Goal: Task Accomplishment & Management: Manage account settings

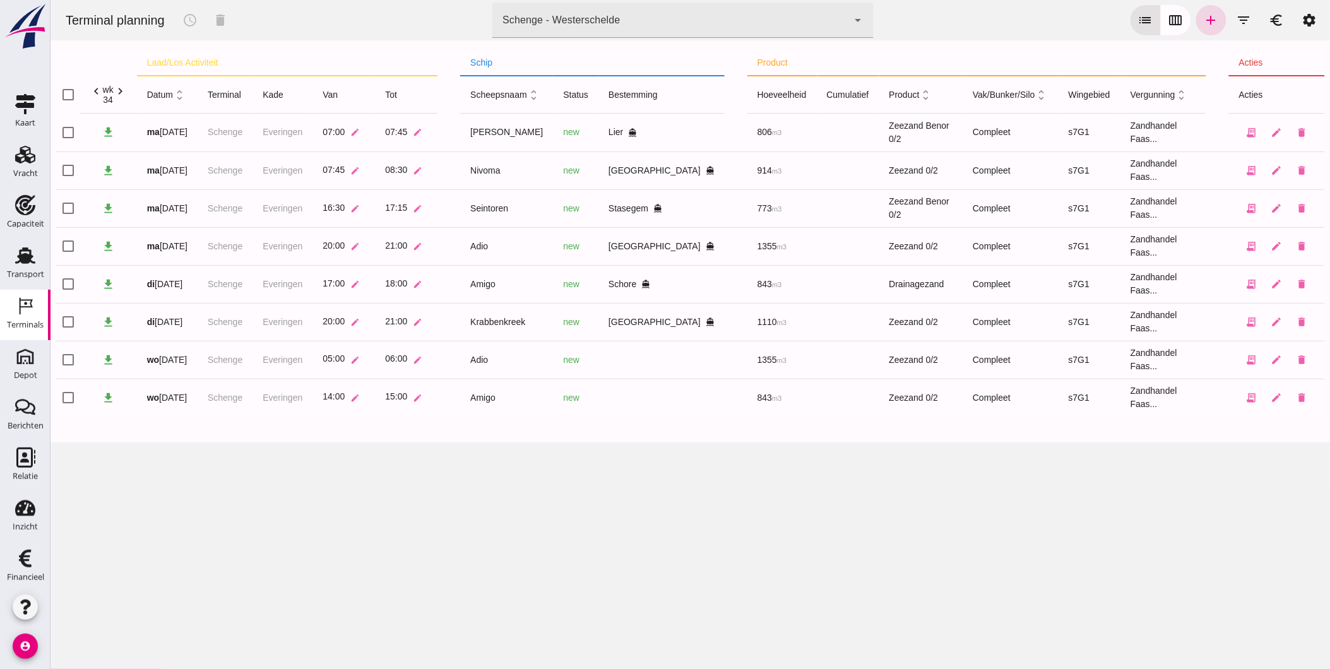
click at [531, 530] on div "Terminal planning schedule delete terminal Schenge - Westerschelde 9c876888-926…" at bounding box center [689, 334] width 1279 height 669
click div "Schenge - Westerschelde 9c876888-926f-4f5f-969d-c779b766b815"
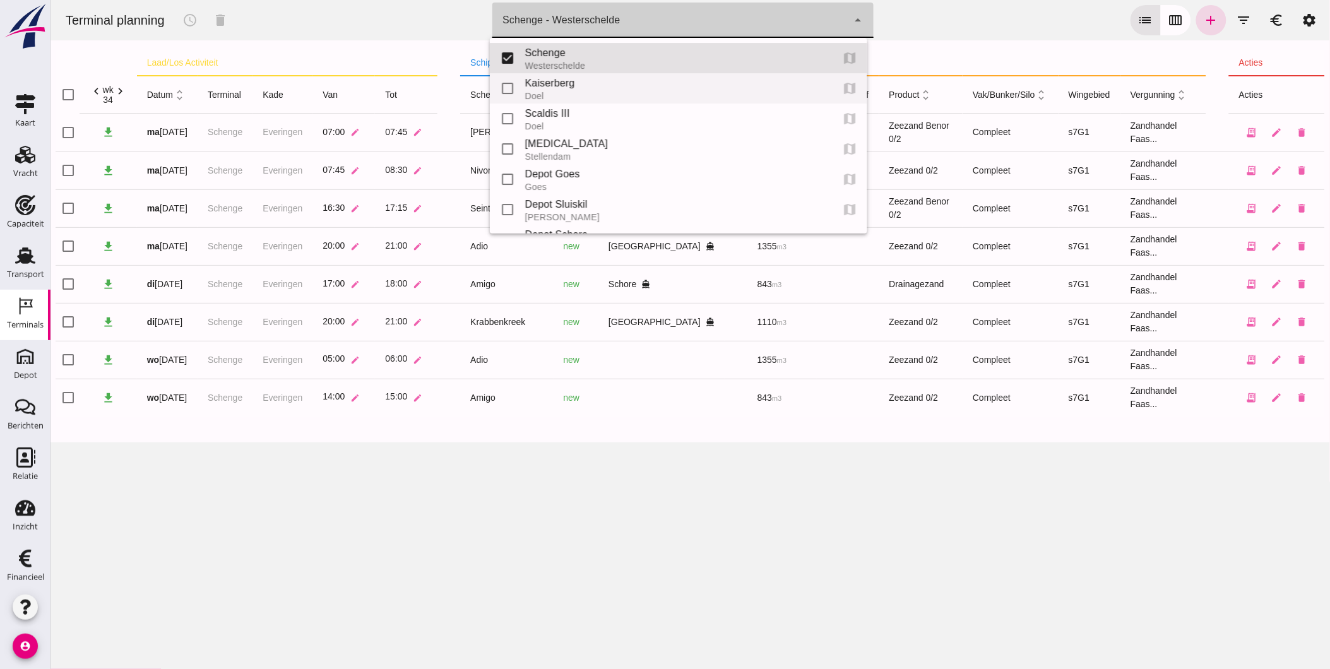
click at [567, 87] on div "Kaiserberg" at bounding box center [673, 83] width 297 height 15
type input "7f603609-51ae-4e75-986b-c9057e559465"
checkbox input "false"
checkbox input "true"
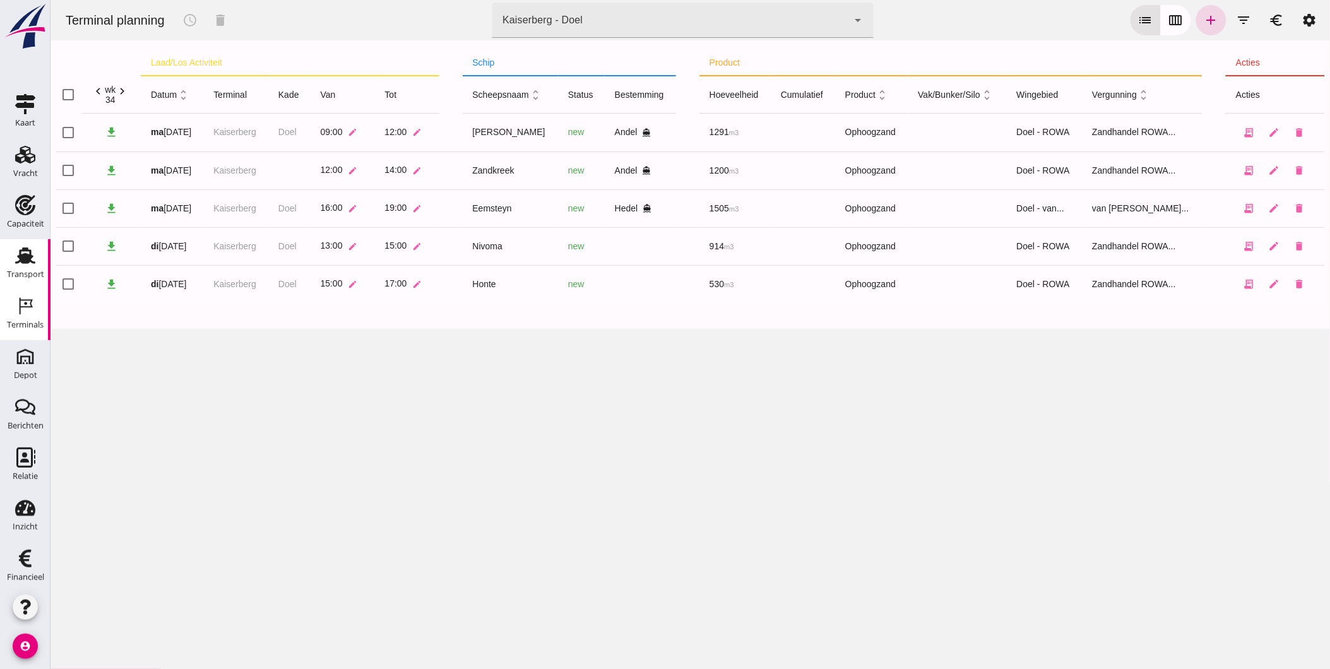
drag, startPoint x: 19, startPoint y: 257, endPoint x: 1, endPoint y: 256, distance: 17.7
click at [19, 257] on use at bounding box center [25, 255] width 20 height 16
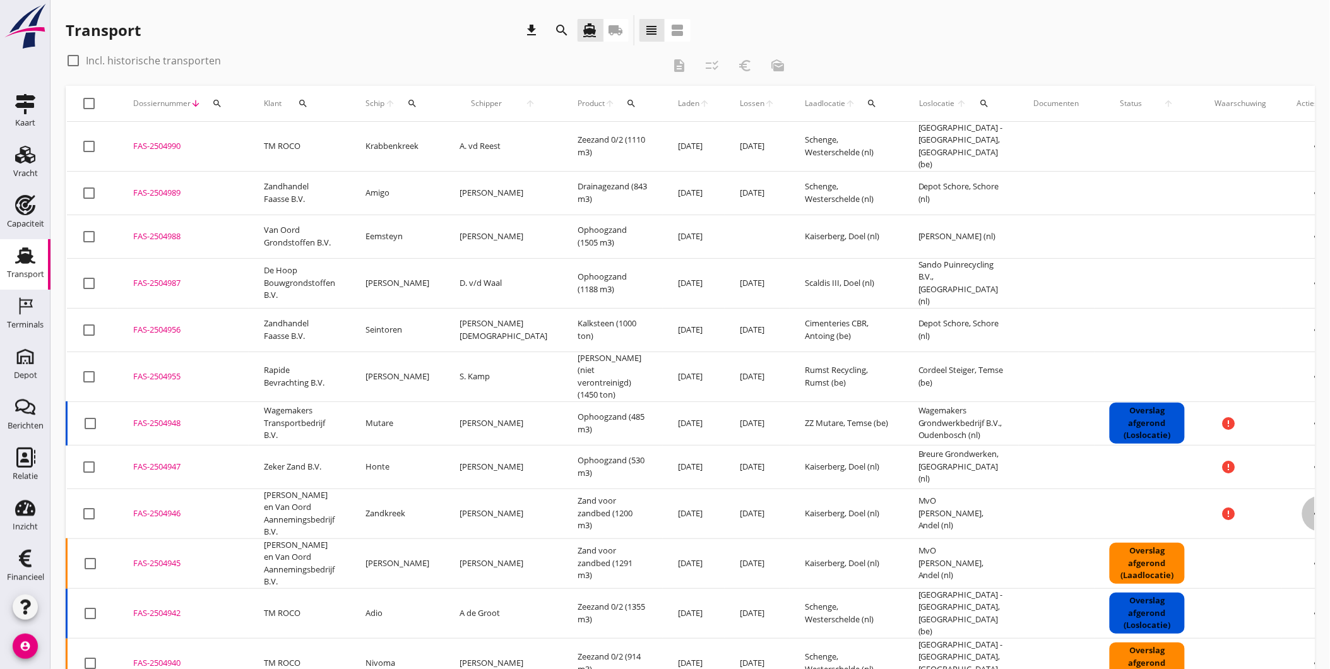
click at [1302, 497] on icon "more_horiz" at bounding box center [1319, 513] width 35 height 35
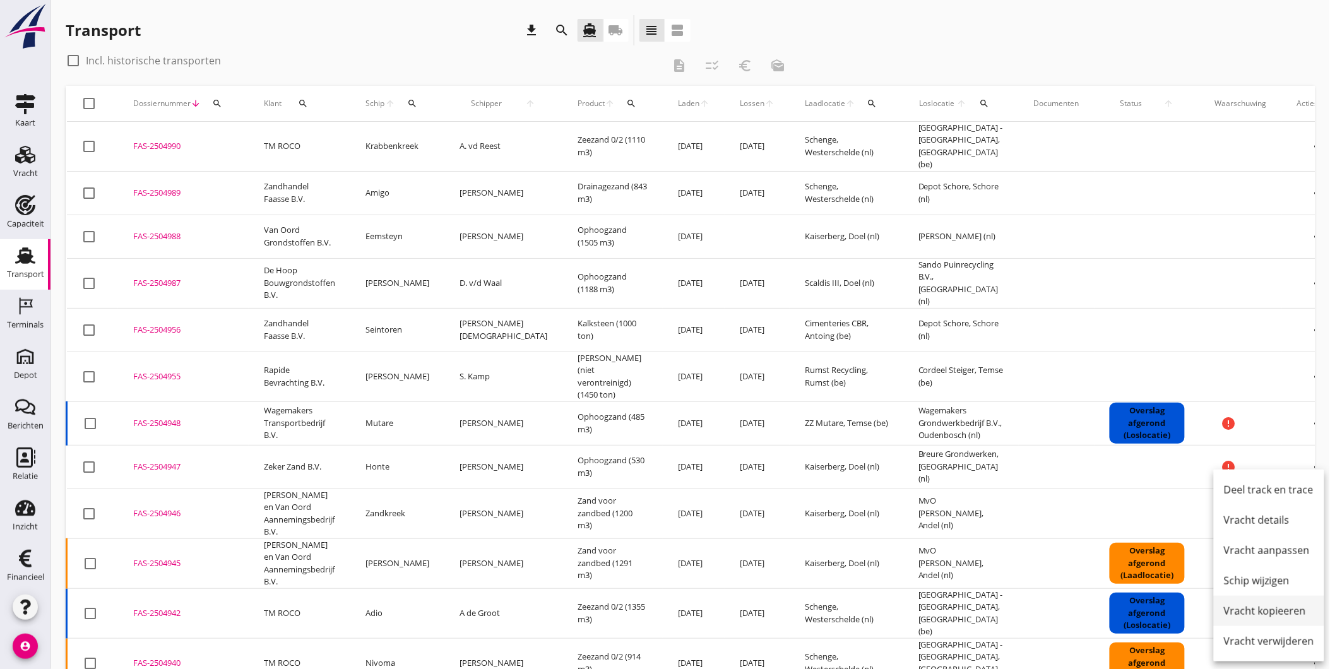
click at [1273, 613] on div "Vracht kopieeren" at bounding box center [1269, 610] width 90 height 15
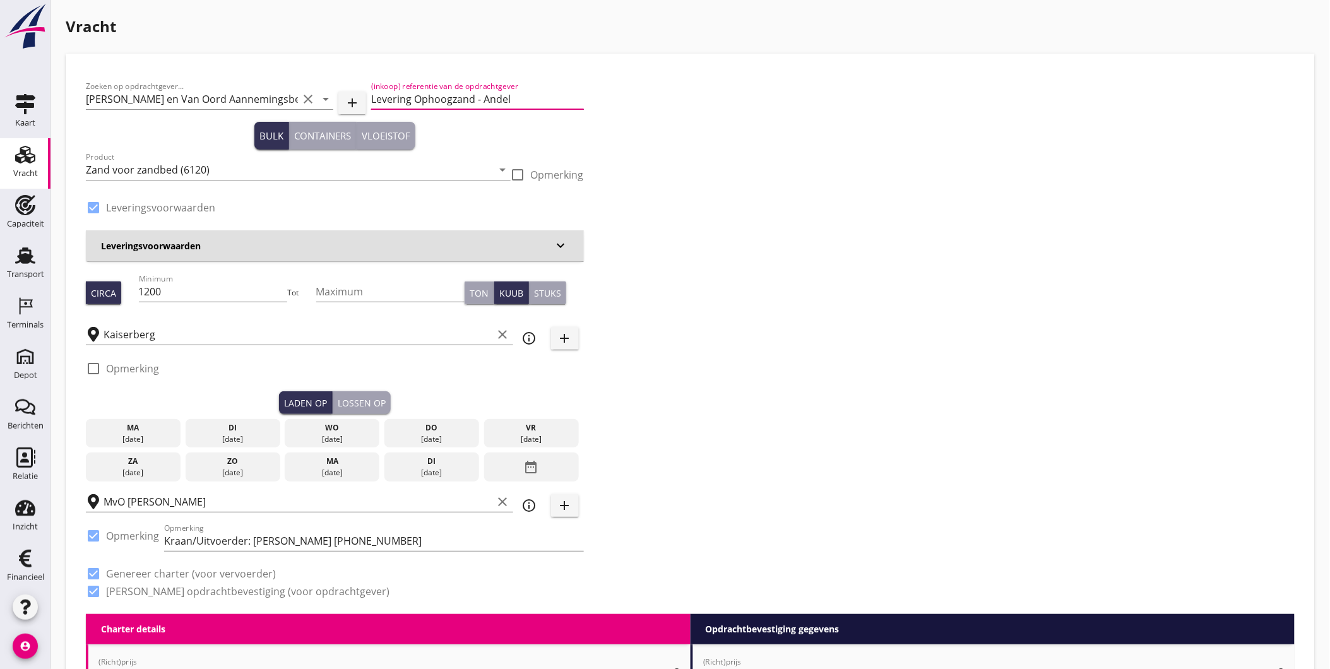
click at [419, 97] on input "Levering Ophoogzand - Andel" at bounding box center [477, 99] width 212 height 20
drag, startPoint x: 413, startPoint y: 99, endPoint x: 428, endPoint y: 104, distance: 15.2
click at [414, 99] on input "Levering Ophoogzand - Andel" at bounding box center [477, 99] width 212 height 20
type input "Levering Zand voor Zandbed - Andel"
type button "bulk"
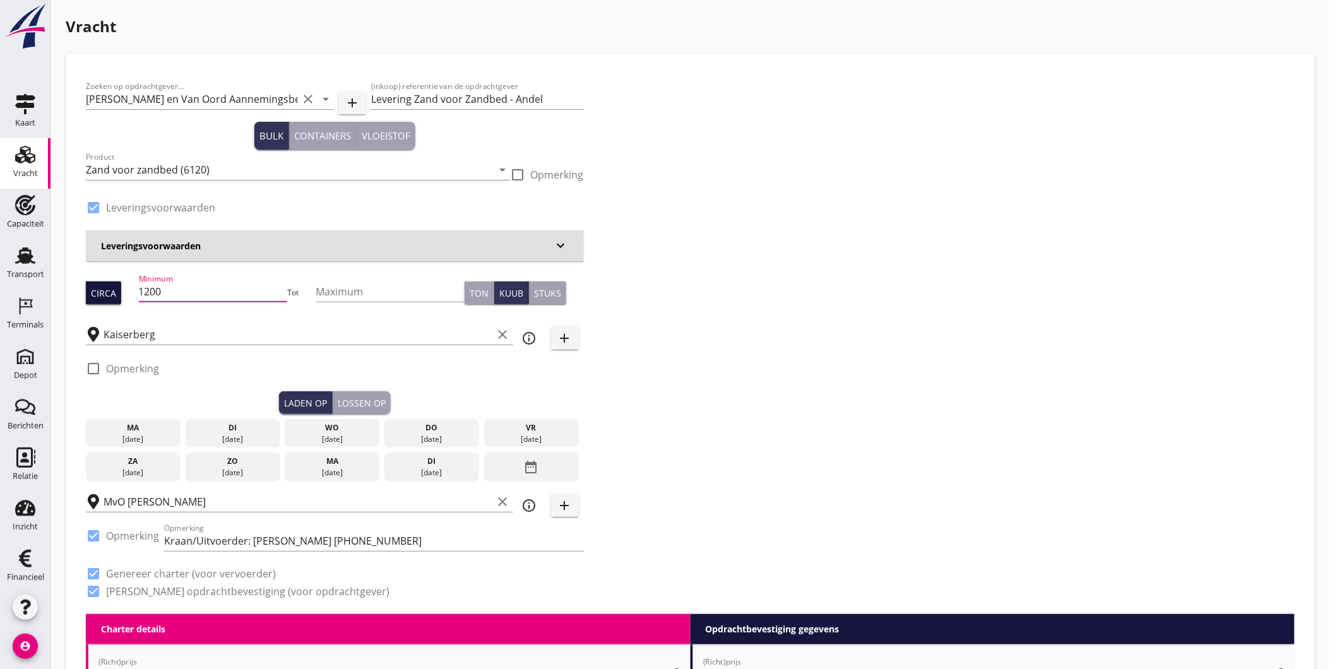
drag, startPoint x: 210, startPoint y: 295, endPoint x: 88, endPoint y: 295, distance: 121.8
click at [95, 297] on div "Circa Minimum 1200 Tot Maximum Ton Kuub Stuks" at bounding box center [335, 292] width 498 height 43
type input "914"
click at [265, 431] on div "di" at bounding box center [233, 427] width 88 height 11
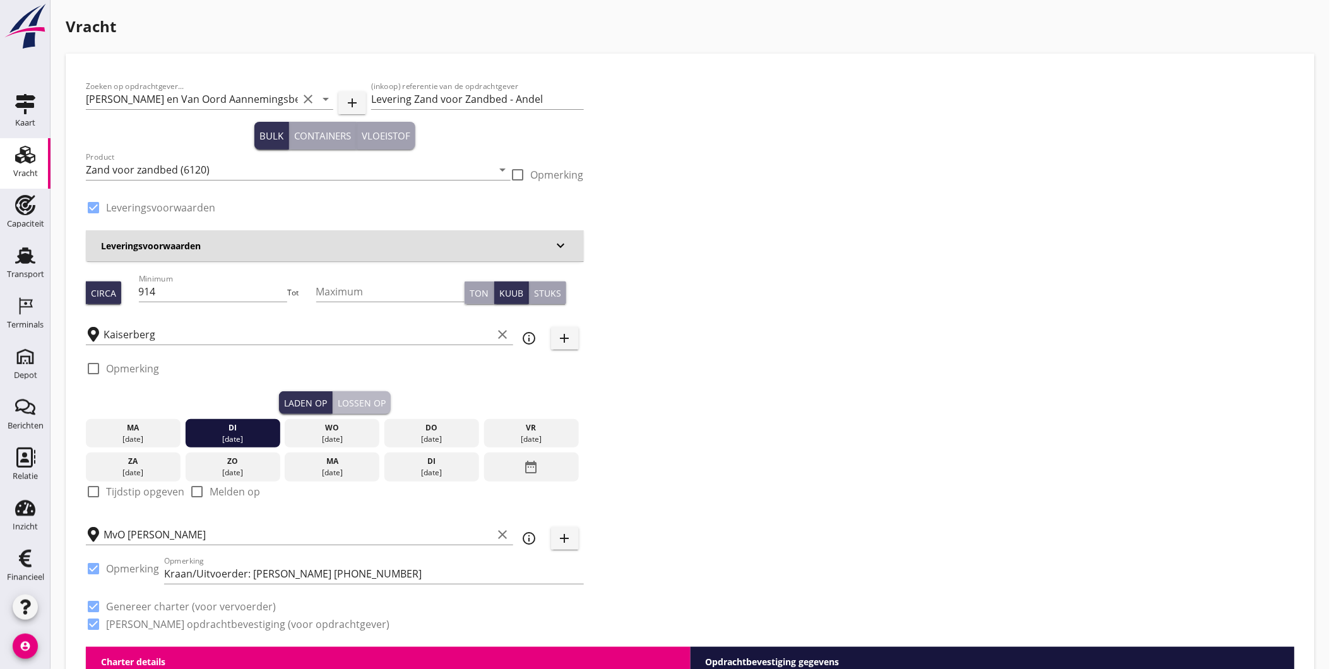
click at [380, 396] on div "Lossen op" at bounding box center [362, 402] width 48 height 13
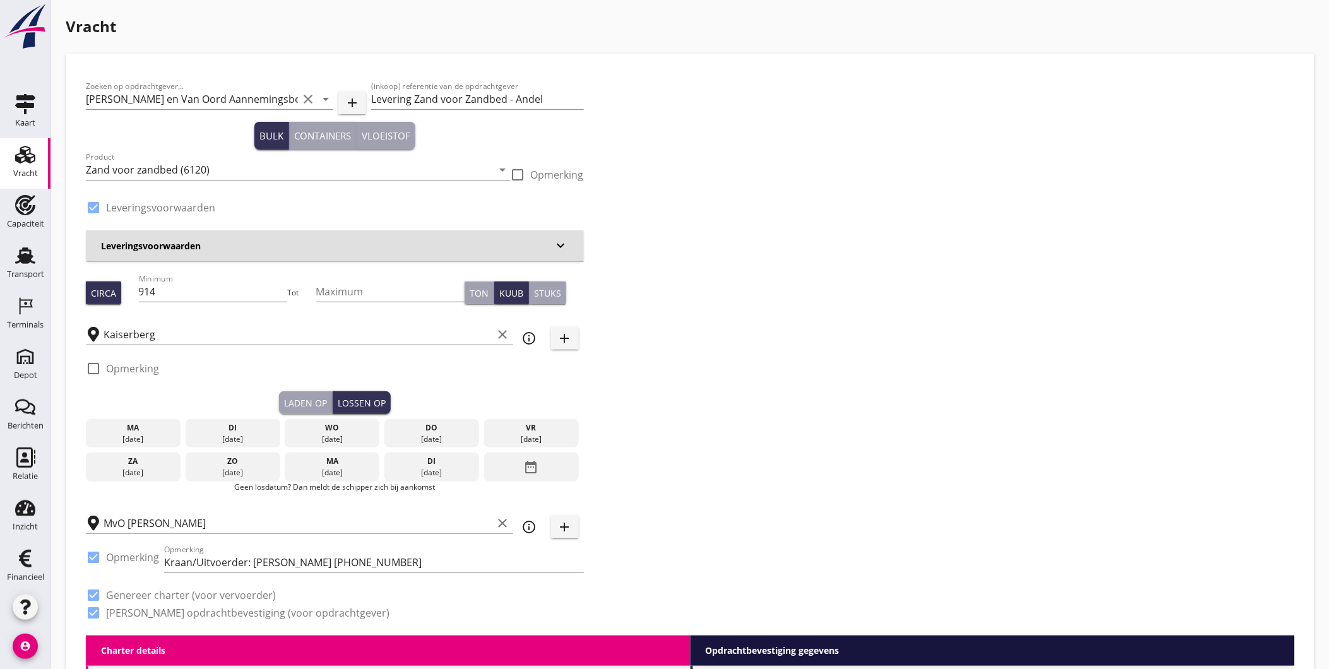
click at [340, 430] on div "wo" at bounding box center [332, 427] width 88 height 11
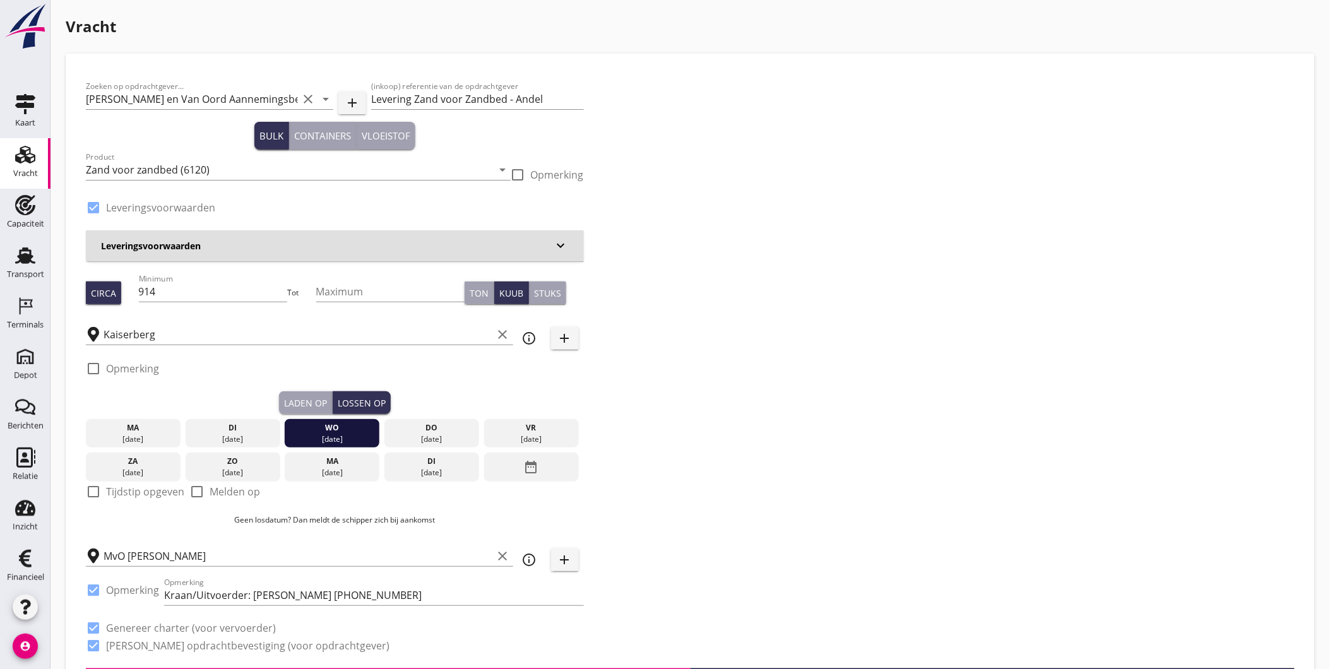
click at [822, 547] on div "Zoeken op opdrachtgever... Martens en Van Oord Aannemingsbedrijf B.V. clear arr…" at bounding box center [690, 371] width 1219 height 595
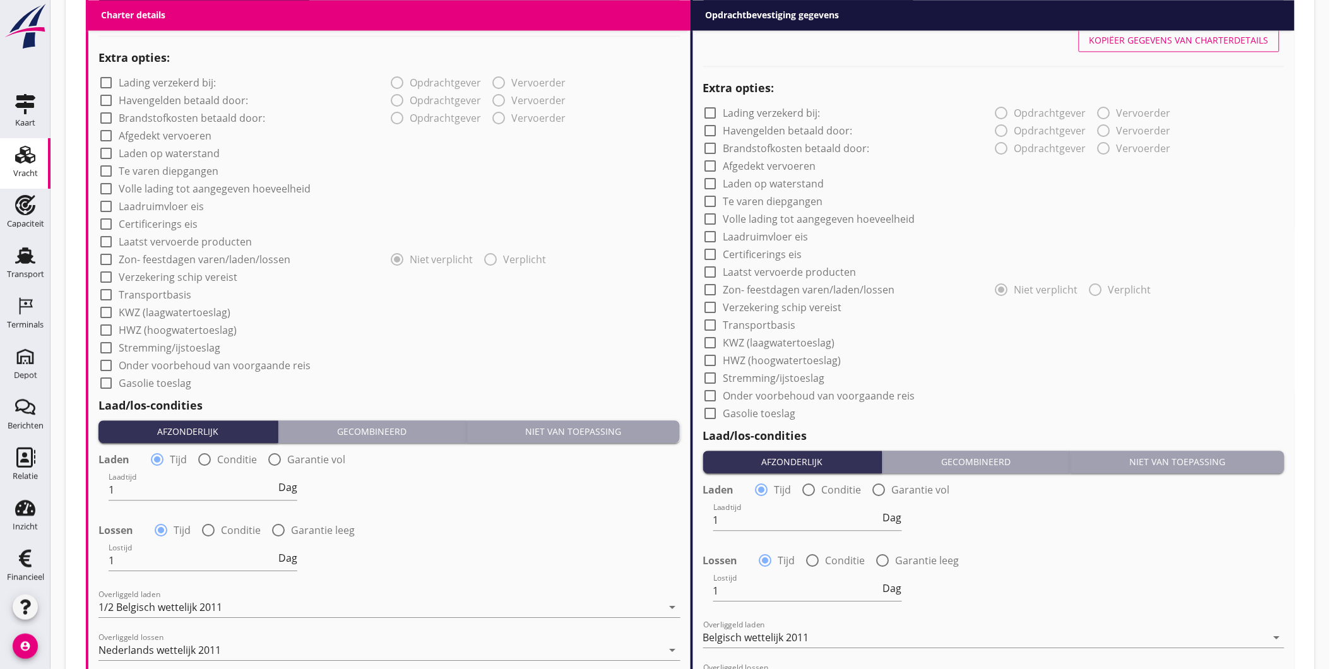
scroll to position [1285, 0]
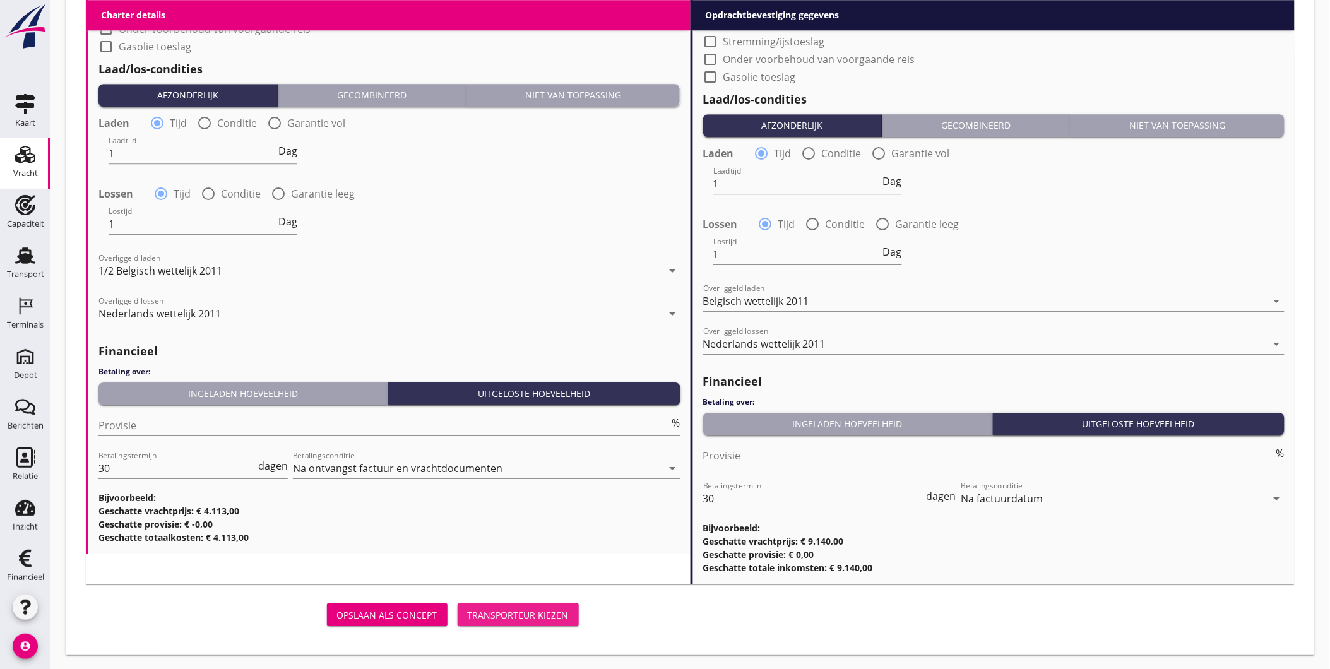
click at [554, 610] on div "Transporteur kiezen" at bounding box center [518, 614] width 101 height 13
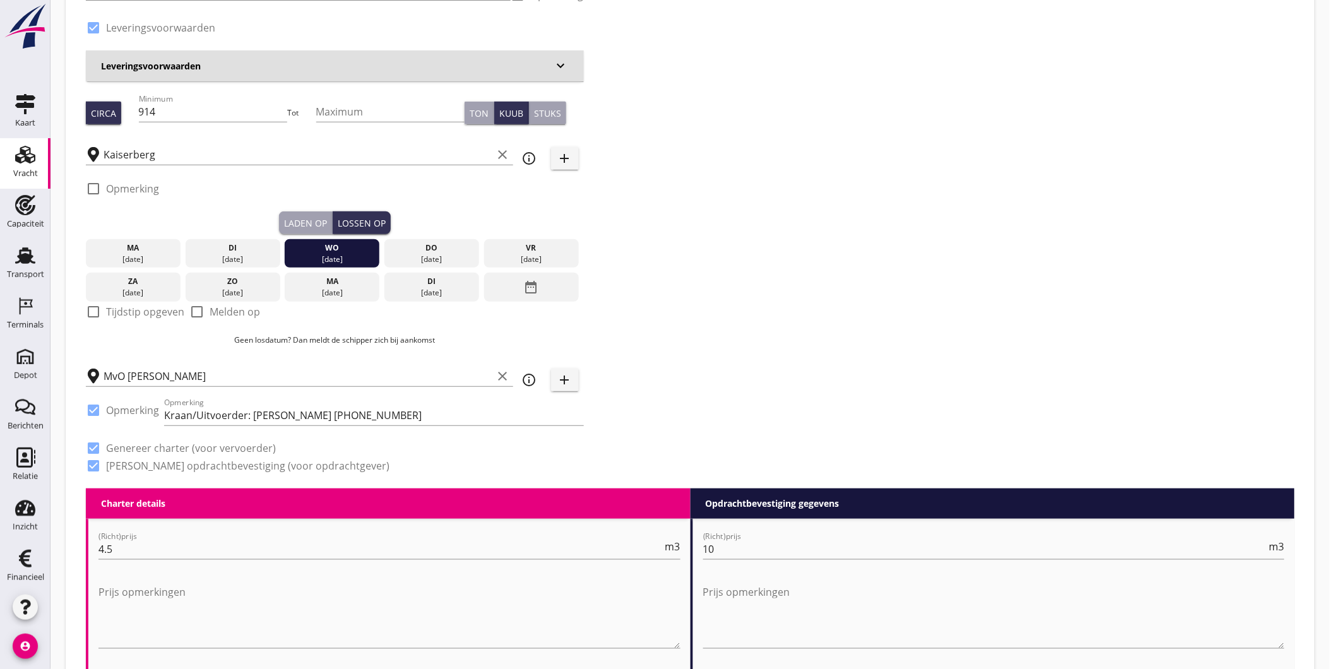
scroll to position [138, 0]
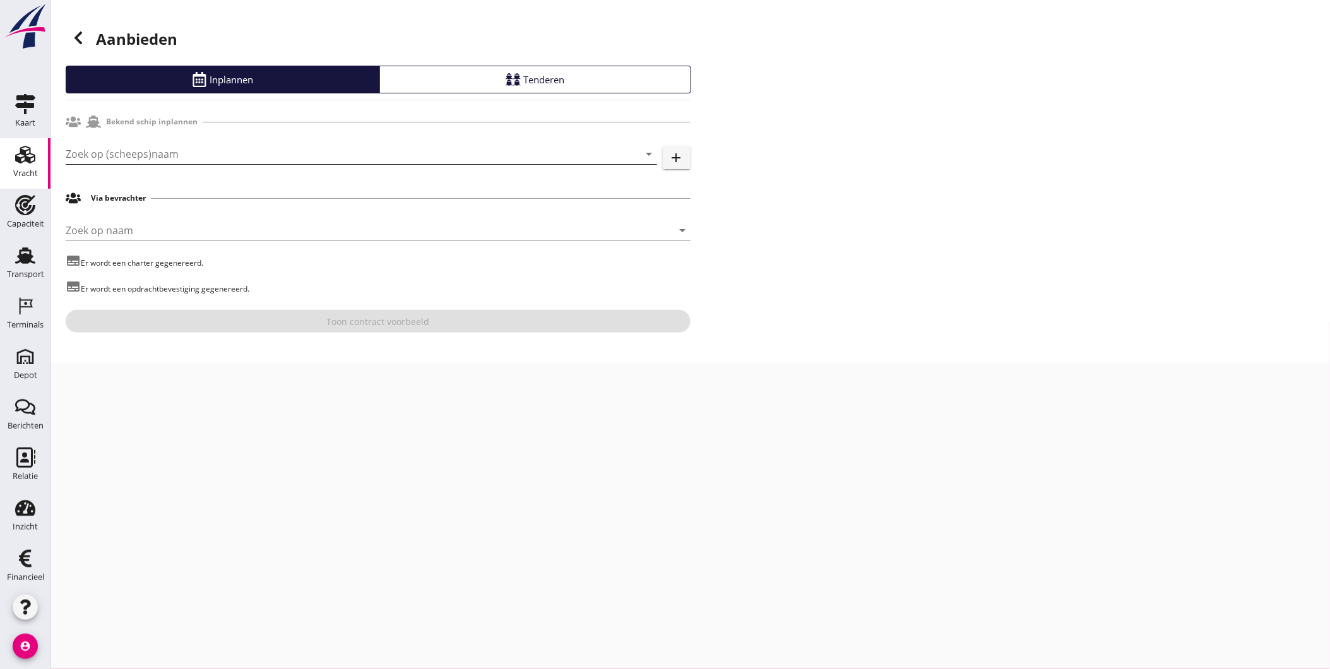
click at [135, 148] on input "Zoek op (scheeps)naam" at bounding box center [344, 154] width 556 height 20
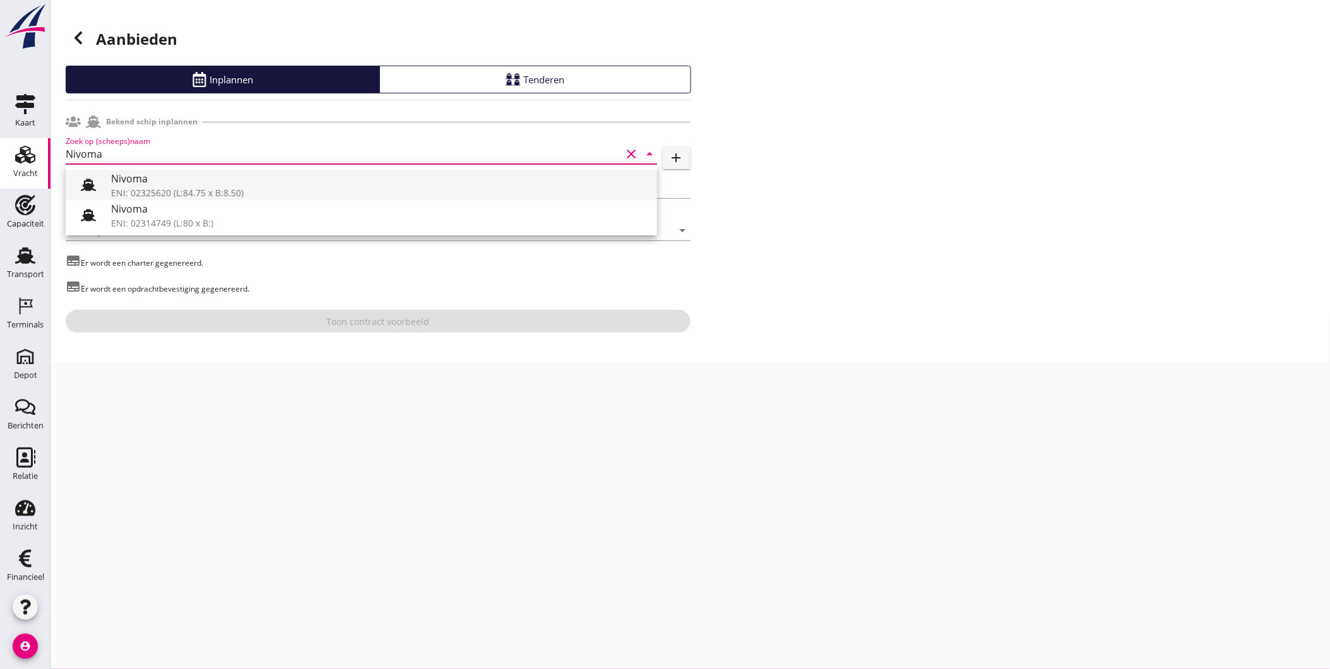
click at [187, 188] on div "ENI: 02325620 (L:84.75 x B:8.50)" at bounding box center [379, 192] width 536 height 13
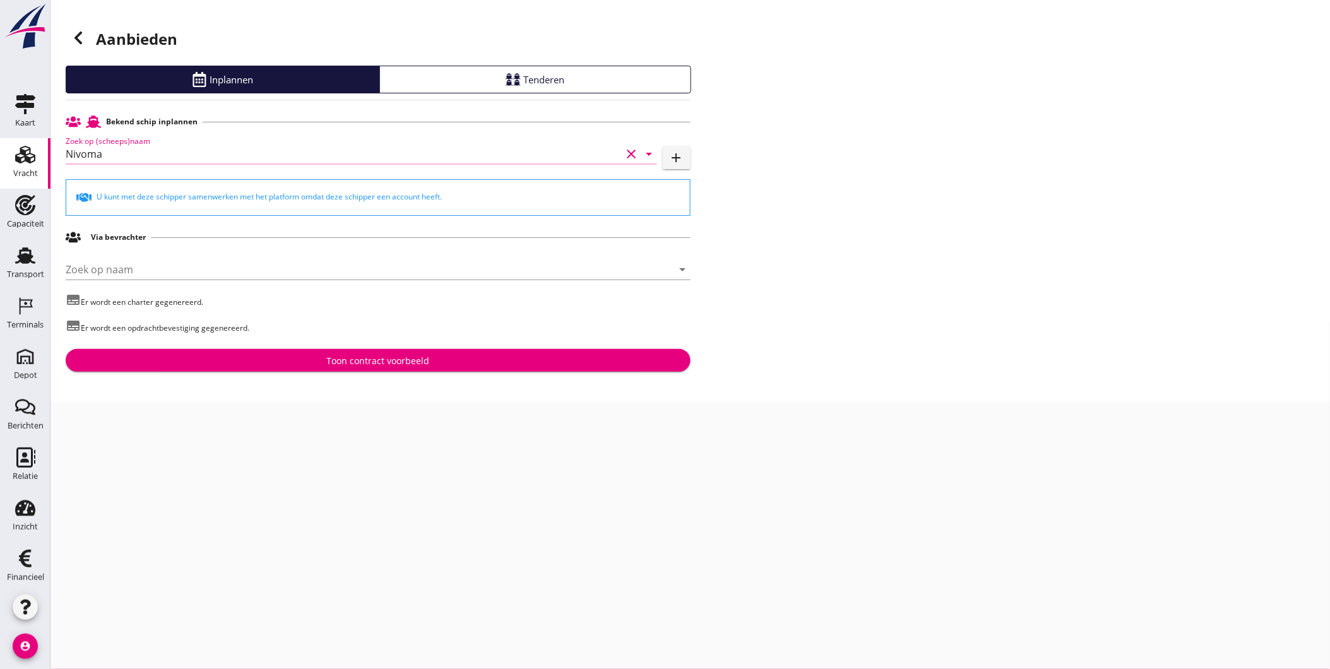
type input "Nivoma"
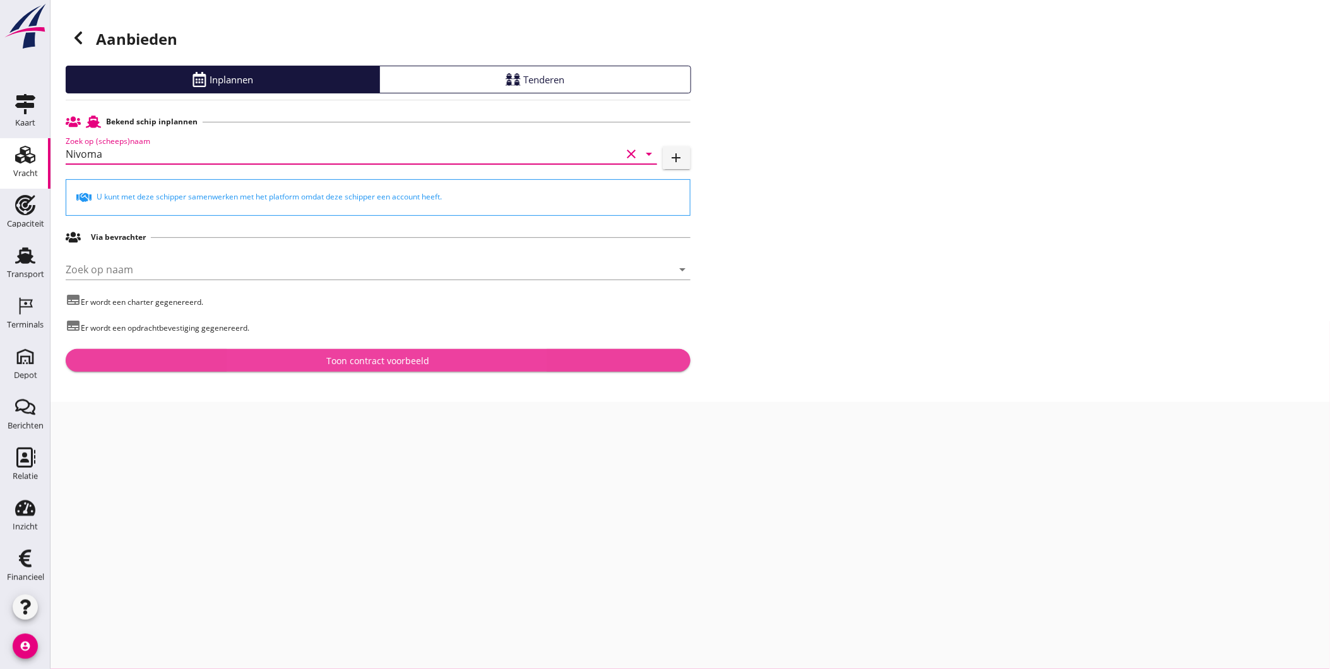
click at [289, 367] on div "Toon contract voorbeeld" at bounding box center [378, 360] width 605 height 13
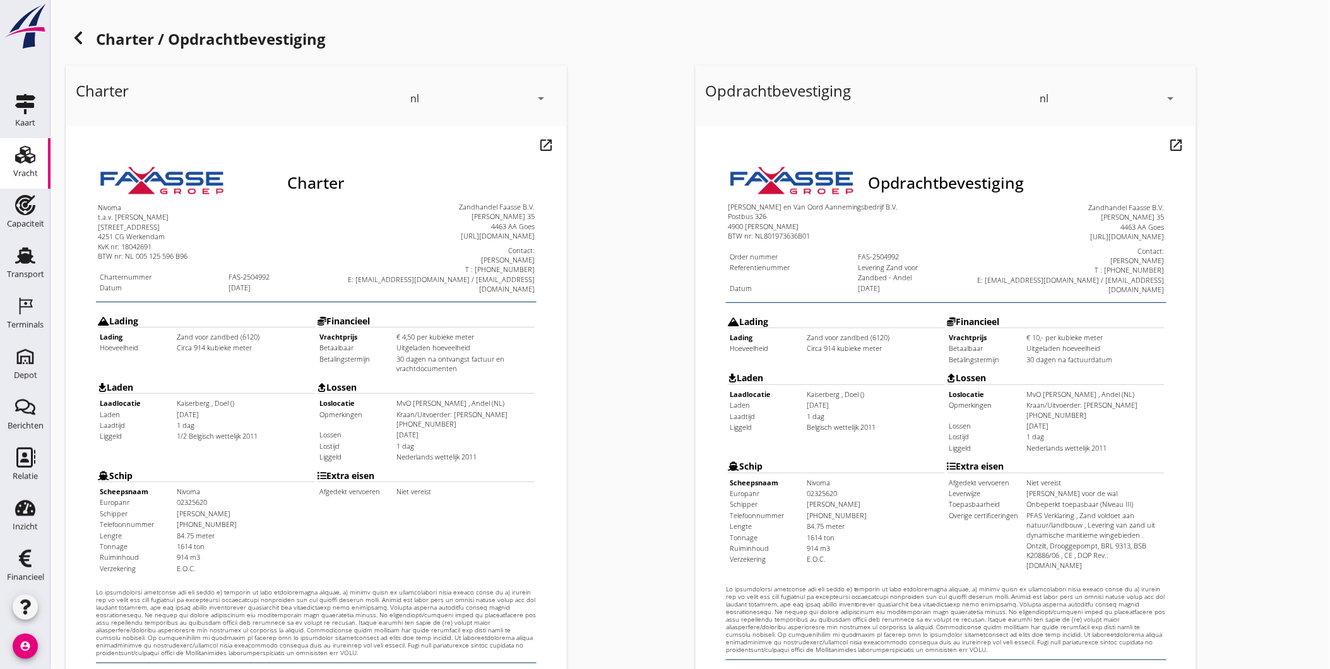
scroll to position [265, 0]
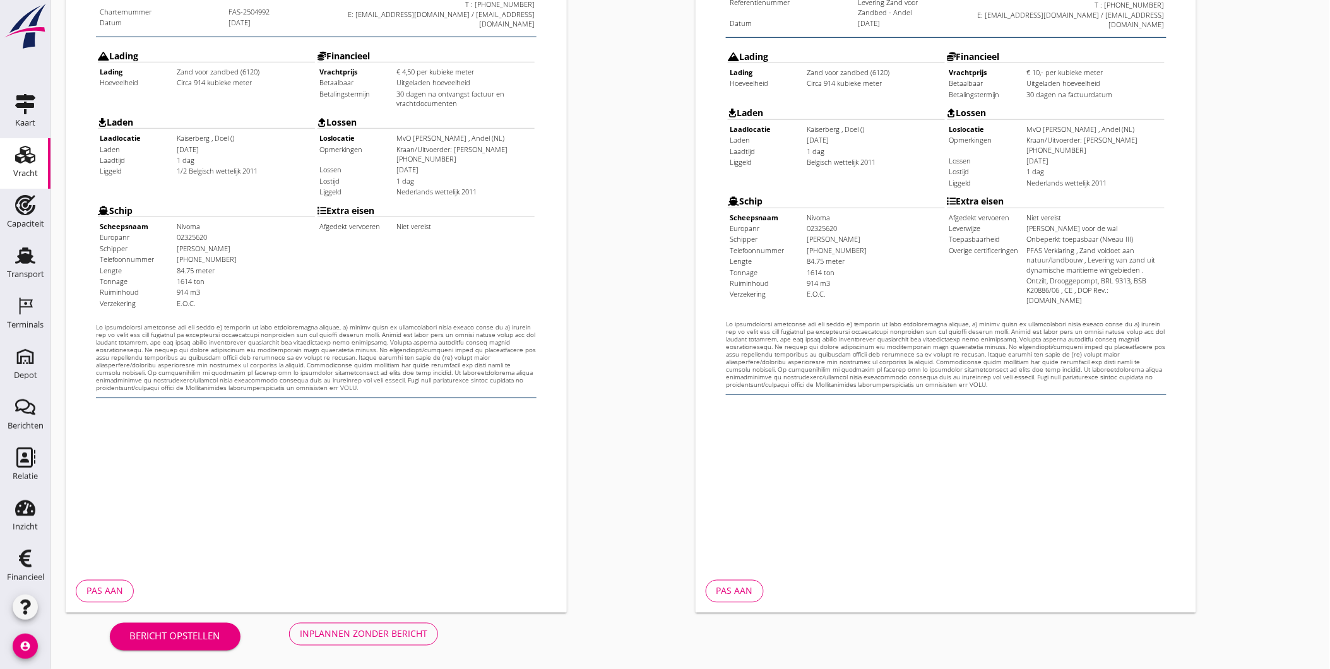
click at [374, 634] on div "Inplannen zonder bericht" at bounding box center [364, 633] width 128 height 13
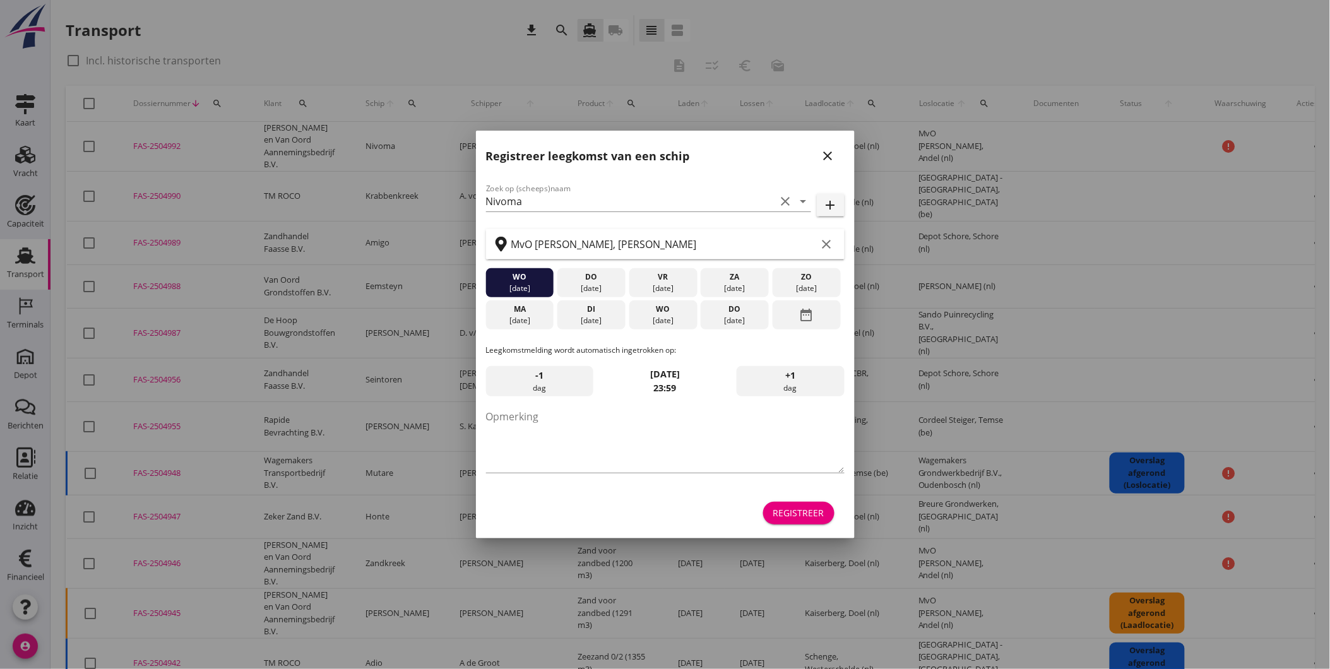
click at [833, 156] on icon "close" at bounding box center [828, 155] width 15 height 15
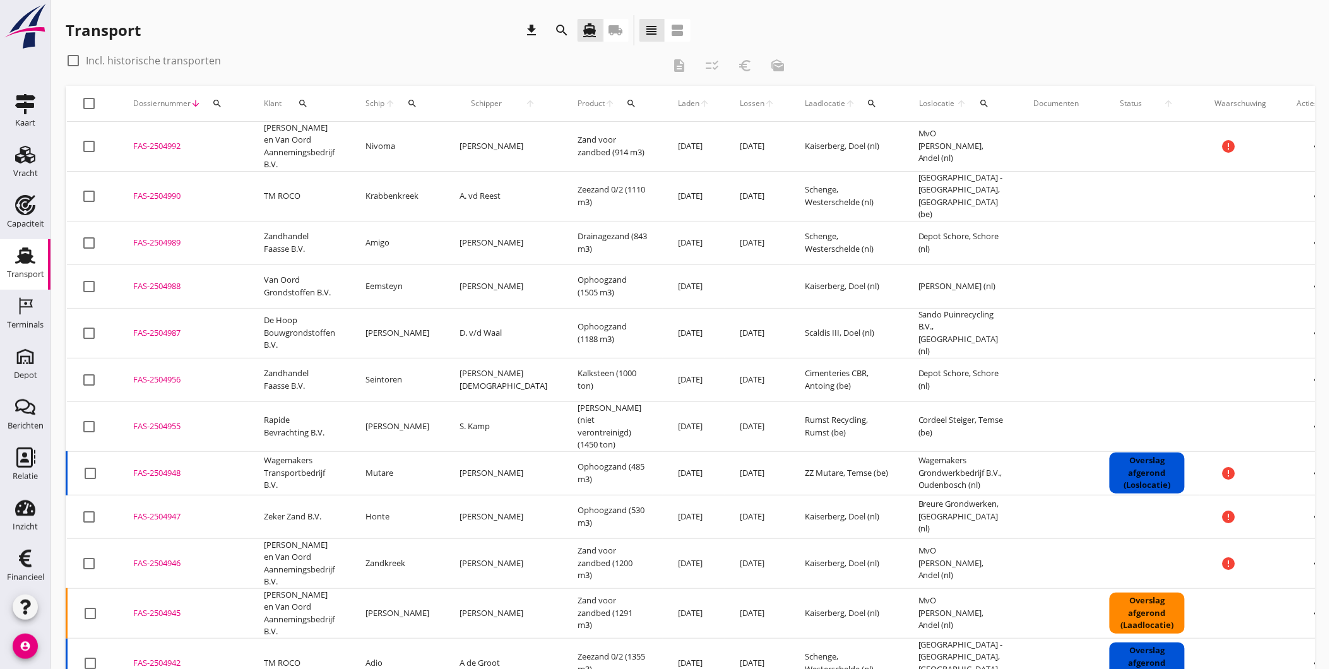
click at [168, 557] on div "FAS-2504946" at bounding box center [183, 563] width 100 height 13
click at [170, 607] on div "FAS-2504945" at bounding box center [183, 613] width 100 height 13
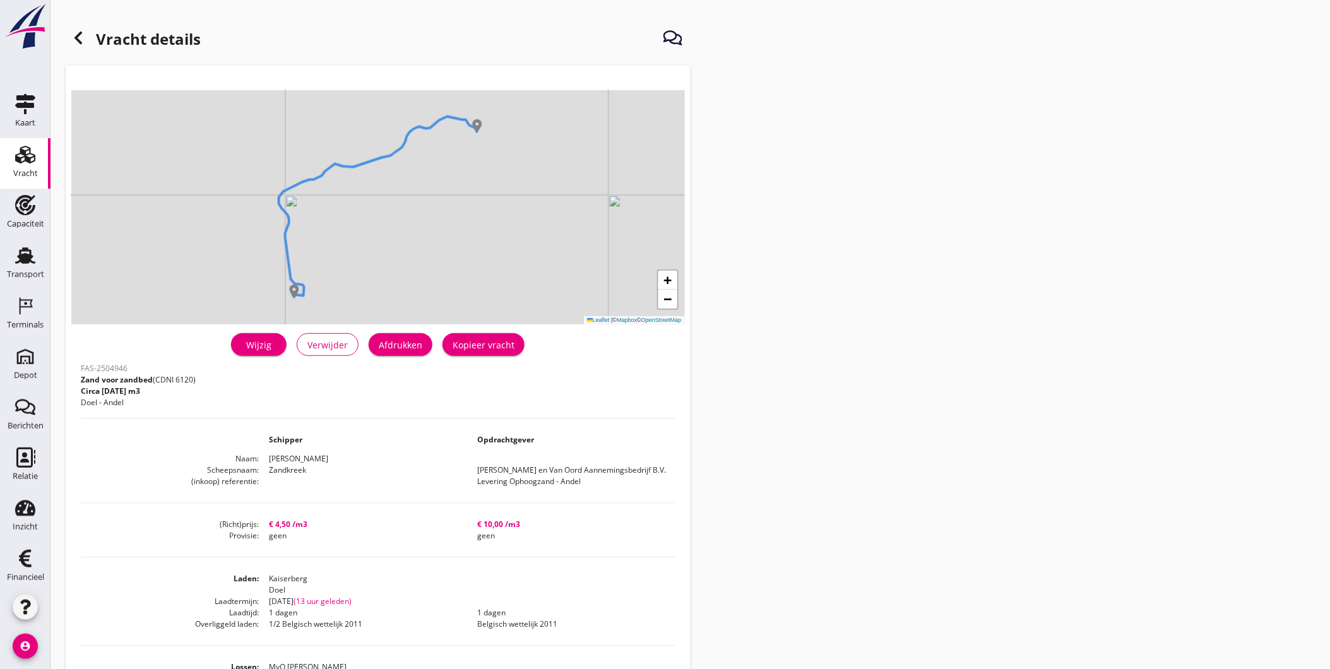
click at [256, 348] on div "Wijzig" at bounding box center [258, 344] width 35 height 13
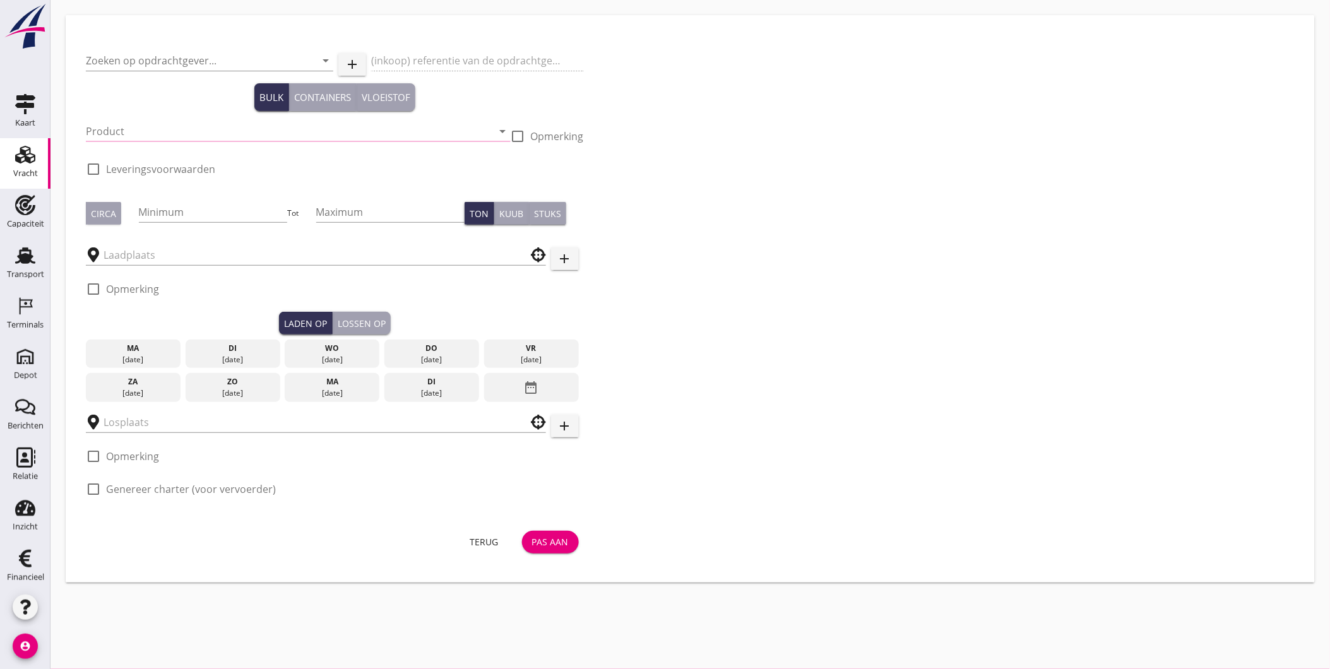
type input "[PERSON_NAME] en Van Oord Aannemingsbedrijf B.V."
type input "Levering Ophoogzand - Andel"
type input "Zand voor zandbed (6120)"
type input "1200"
checkbox input "true"
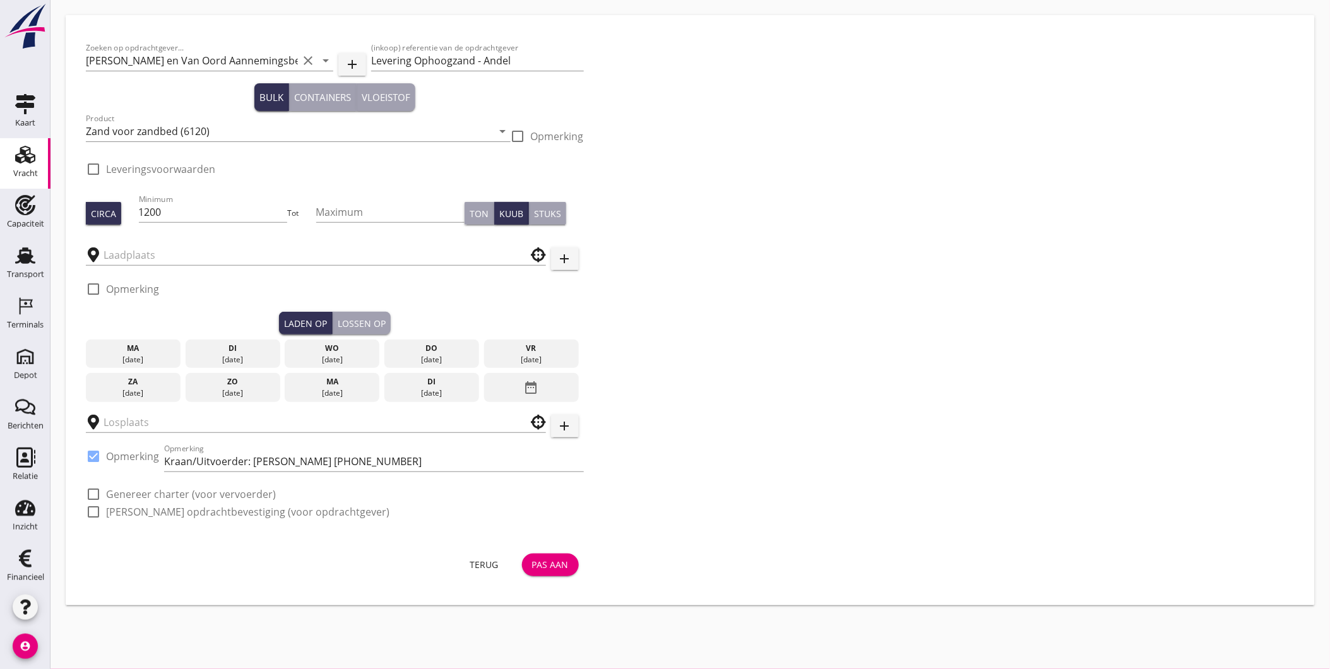
checkbox input "true"
type input "Kaiserberg"
type input "MvO Andel Giessen"
checkbox input "true"
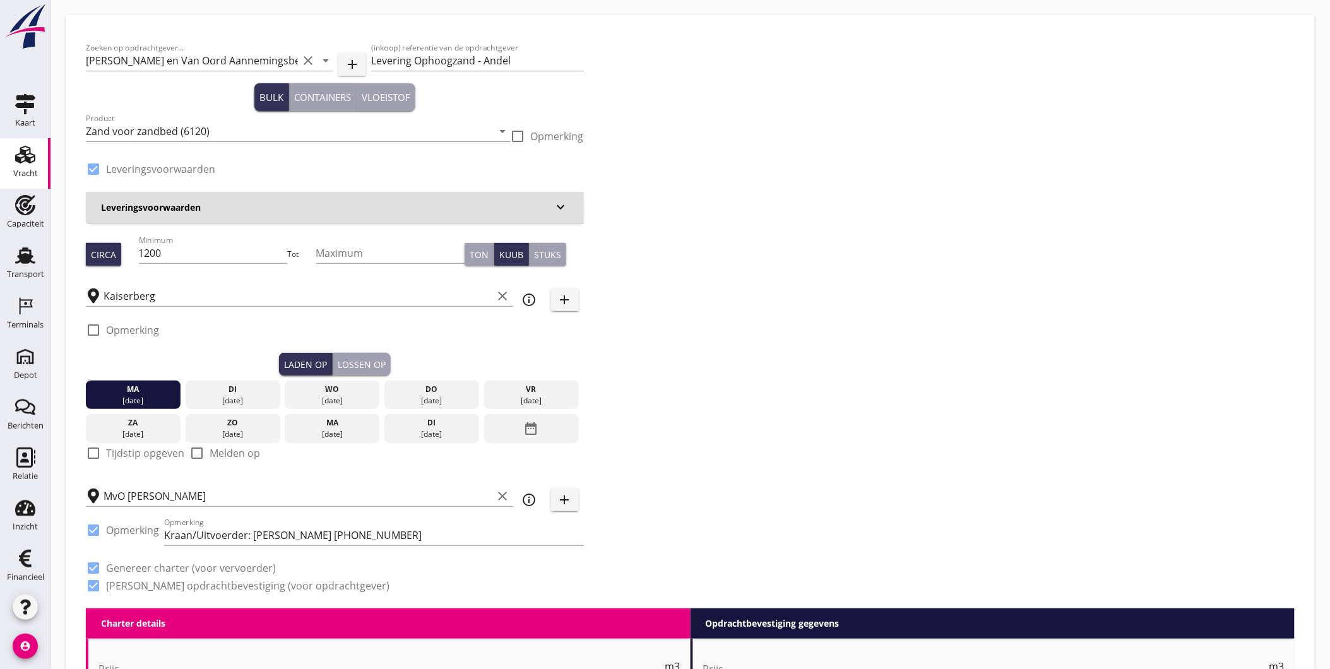
type input "4.5"
checkbox input "false"
radio input "false"
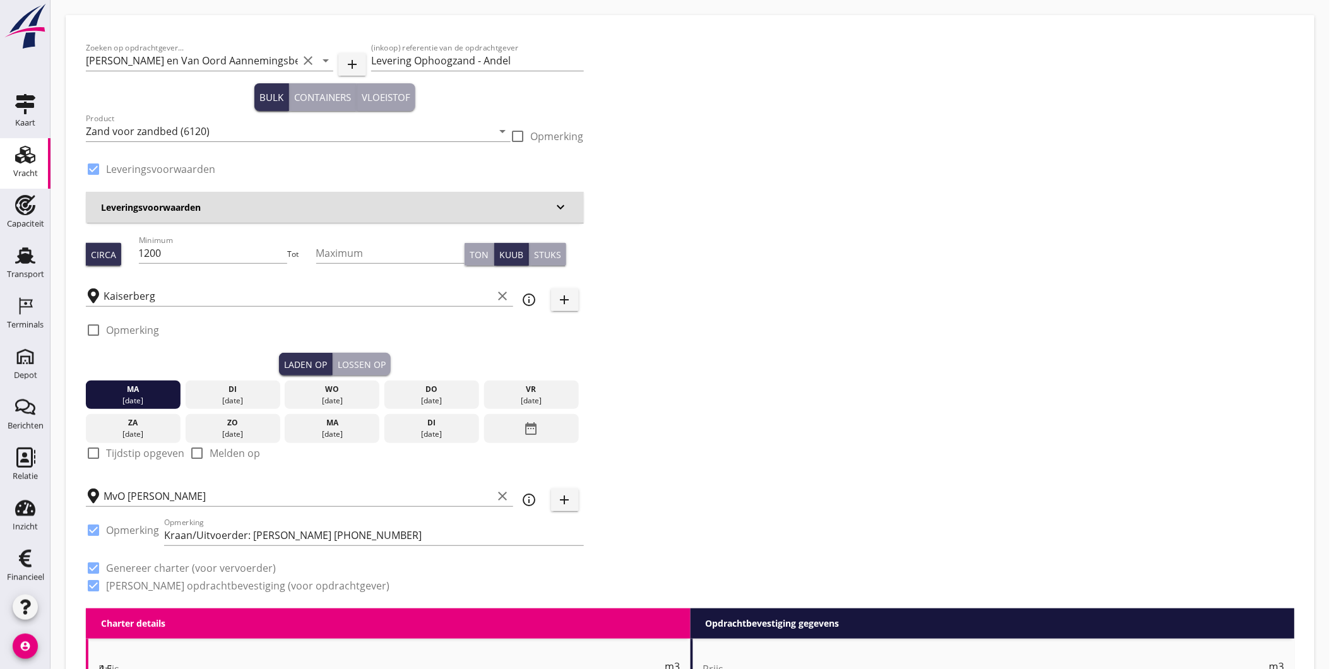
type input "1"
type input "10"
checkbox input "false"
radio input "false"
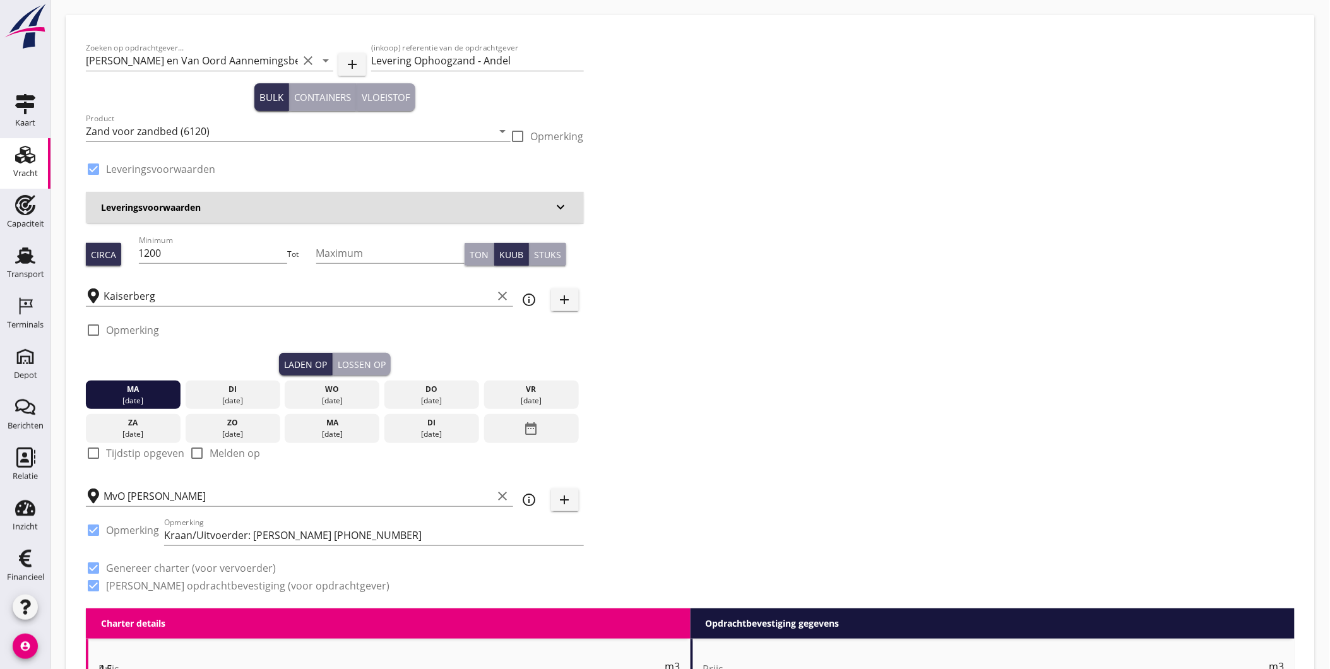
radio input "false"
type input "1"
click at [413, 56] on input "Levering Ophoogzand - Andel" at bounding box center [477, 60] width 212 height 20
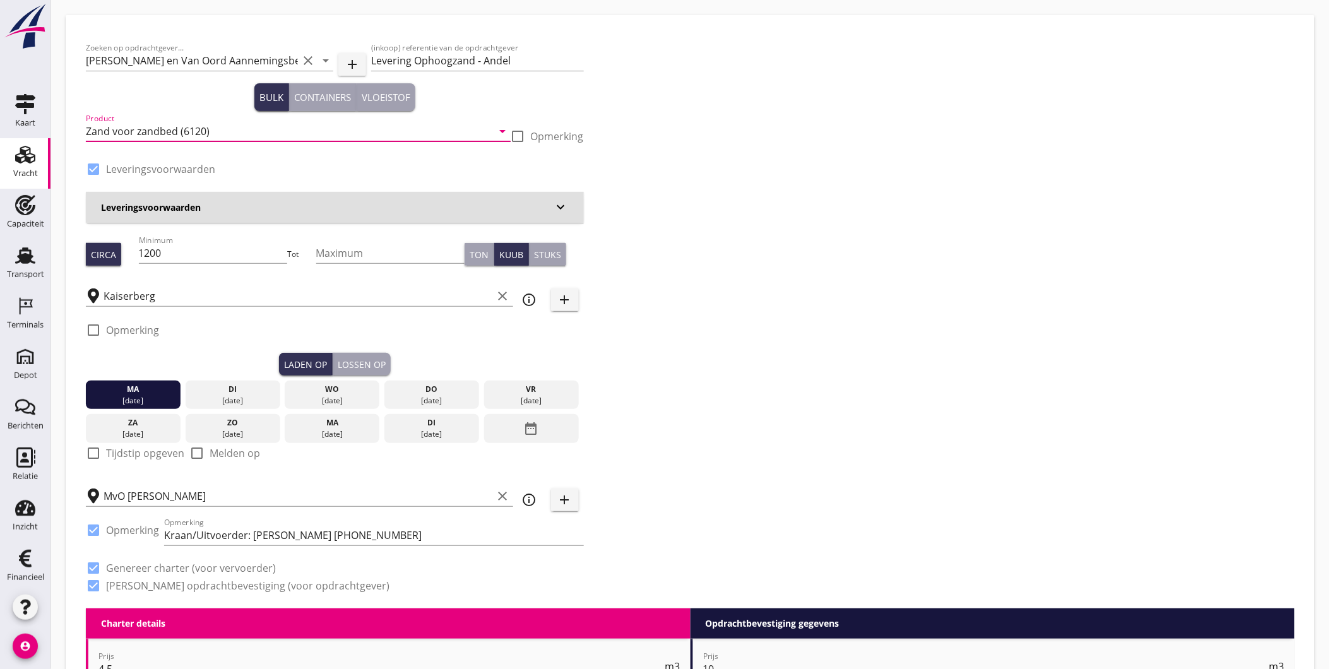
click at [169, 131] on input "Zand voor zandbed (6120)" at bounding box center [289, 131] width 407 height 20
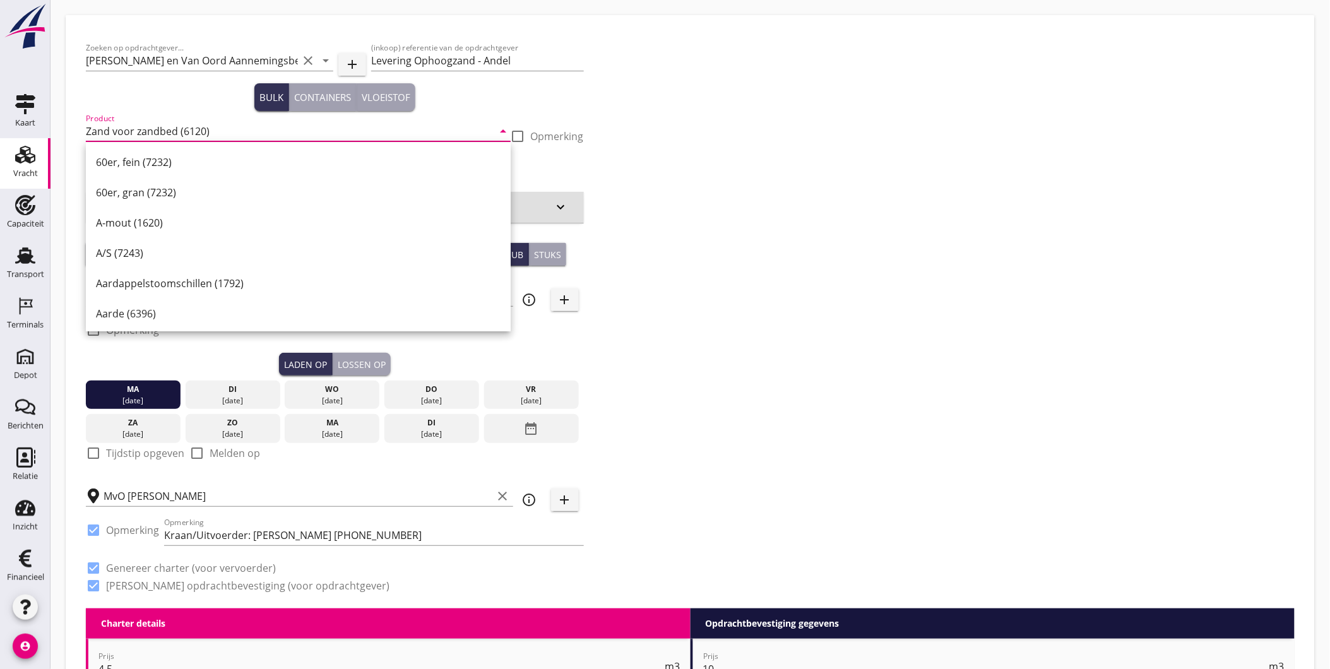
drag, startPoint x: 174, startPoint y: 130, endPoint x: 86, endPoint y: 129, distance: 88.4
click at [86, 129] on input "Zand voor zandbed (6120)" at bounding box center [289, 131] width 407 height 20
click at [468, 65] on input "Levering Ophoogzand - Andel" at bounding box center [477, 60] width 212 height 20
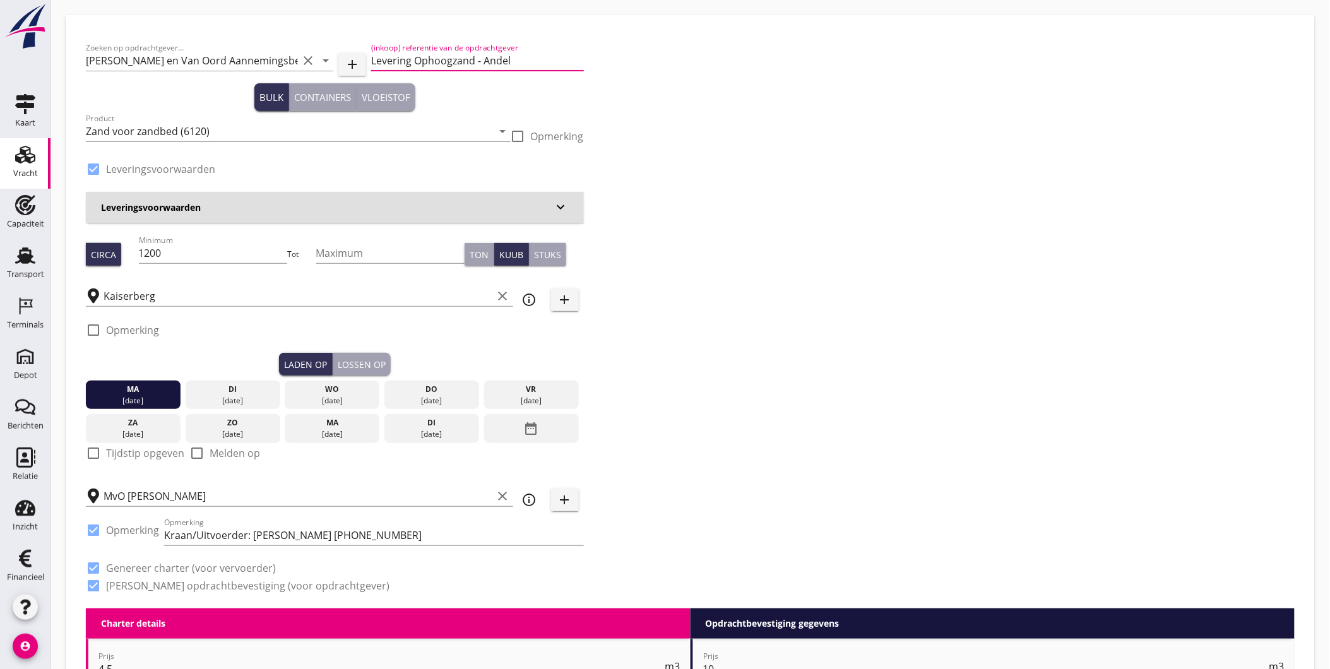
click at [471, 59] on input "Levering Ophoogzand - Andel" at bounding box center [477, 60] width 212 height 20
paste input "Zand voor zandbed"
type input "Levering Zand voor zandbed - Andel"
click at [620, 232] on div "Zoeken op opdrachtgever... Martens en Van Oord Aannemingsbedrijf B.V. clear arr…" at bounding box center [690, 321] width 1219 height 573
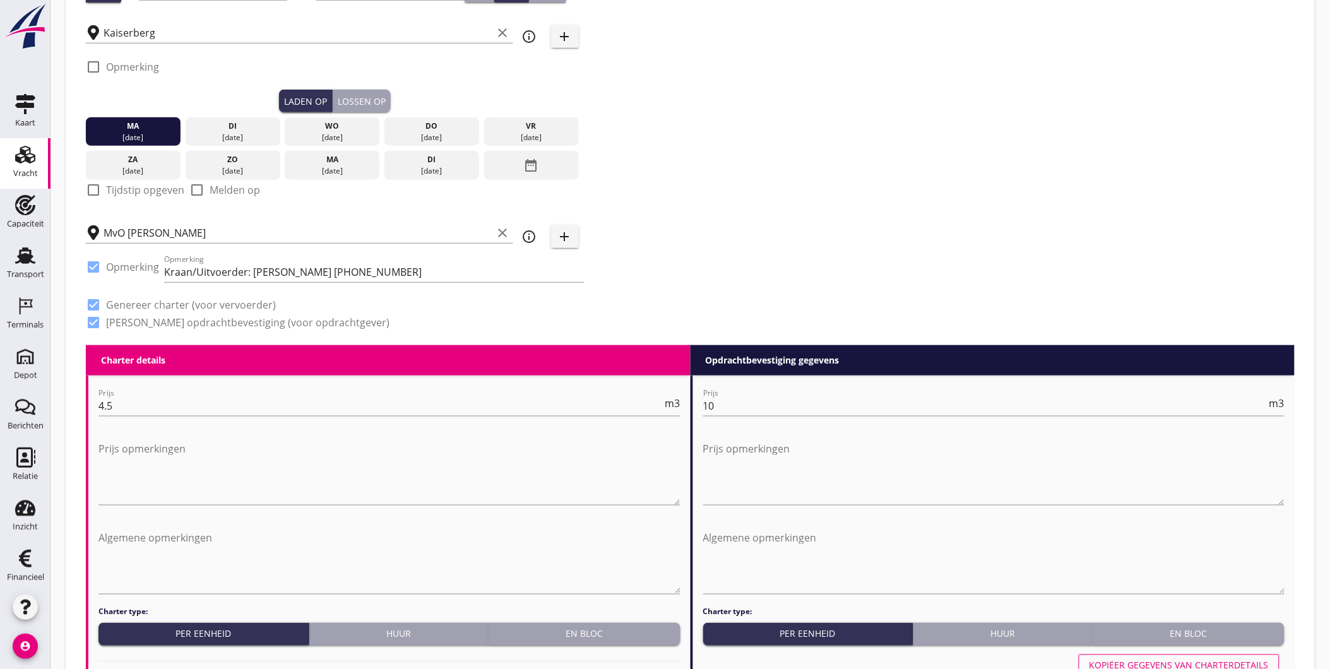
scroll to position [1226, 0]
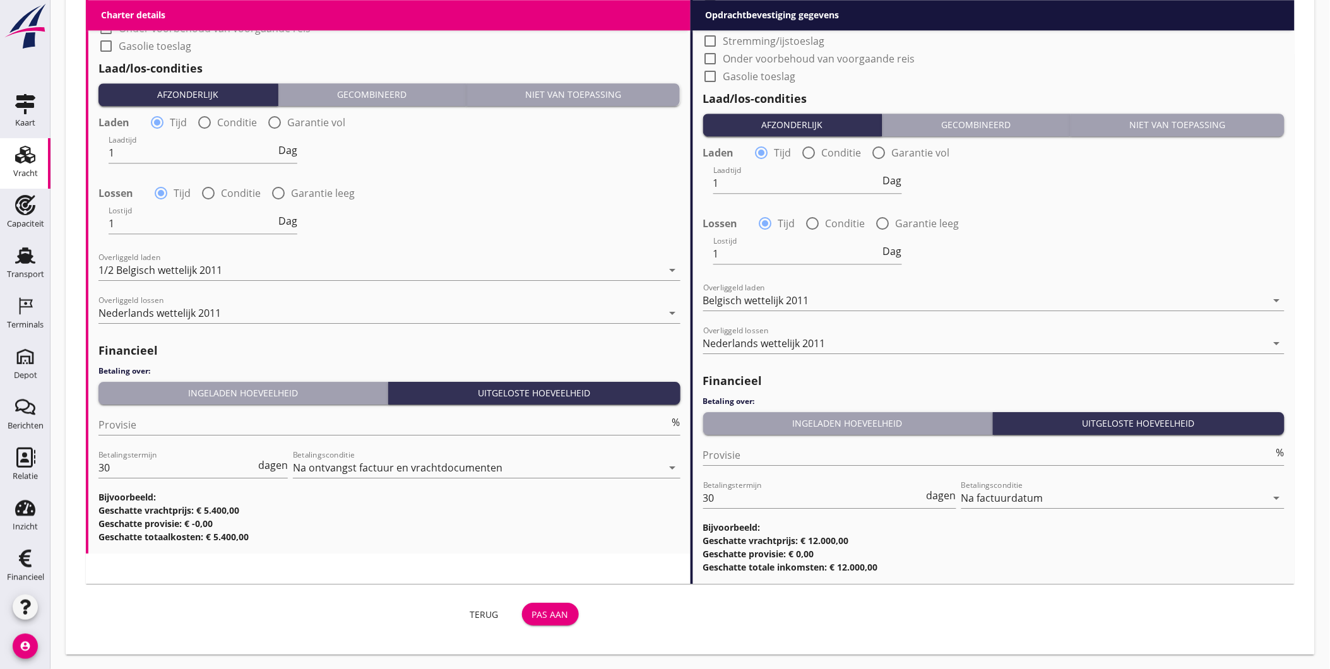
click at [538, 610] on div "Pas aan" at bounding box center [550, 614] width 37 height 13
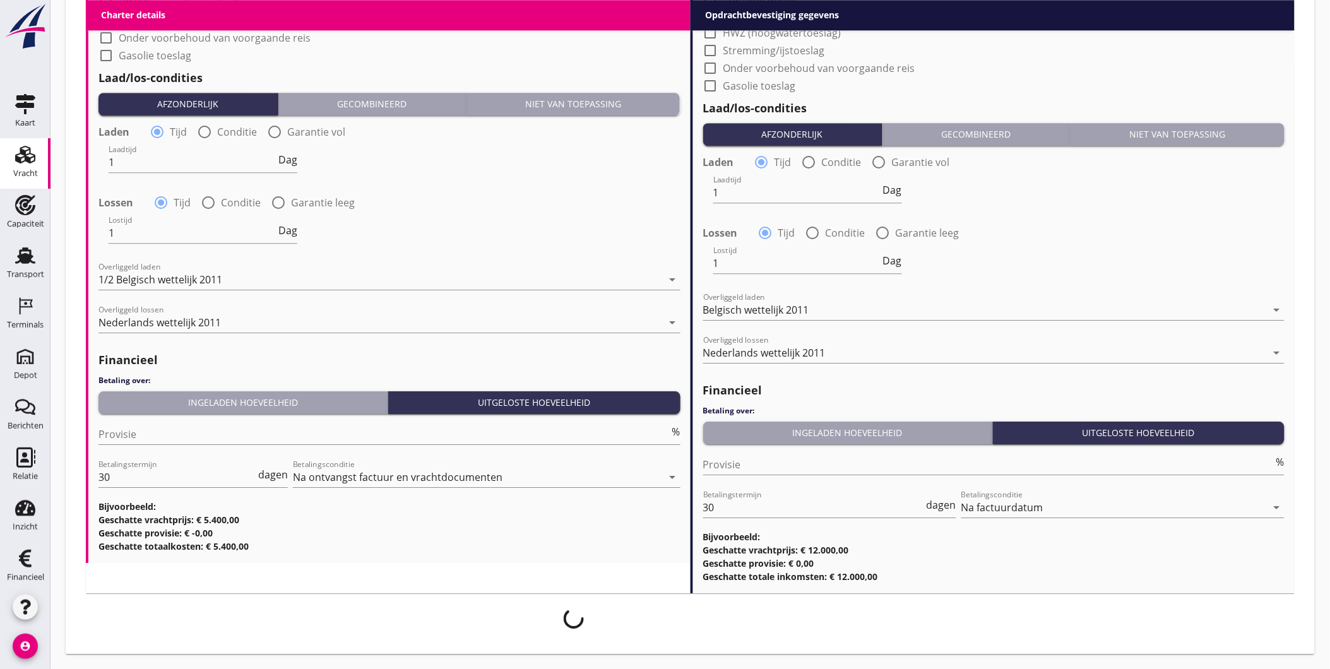
scroll to position [1216, 0]
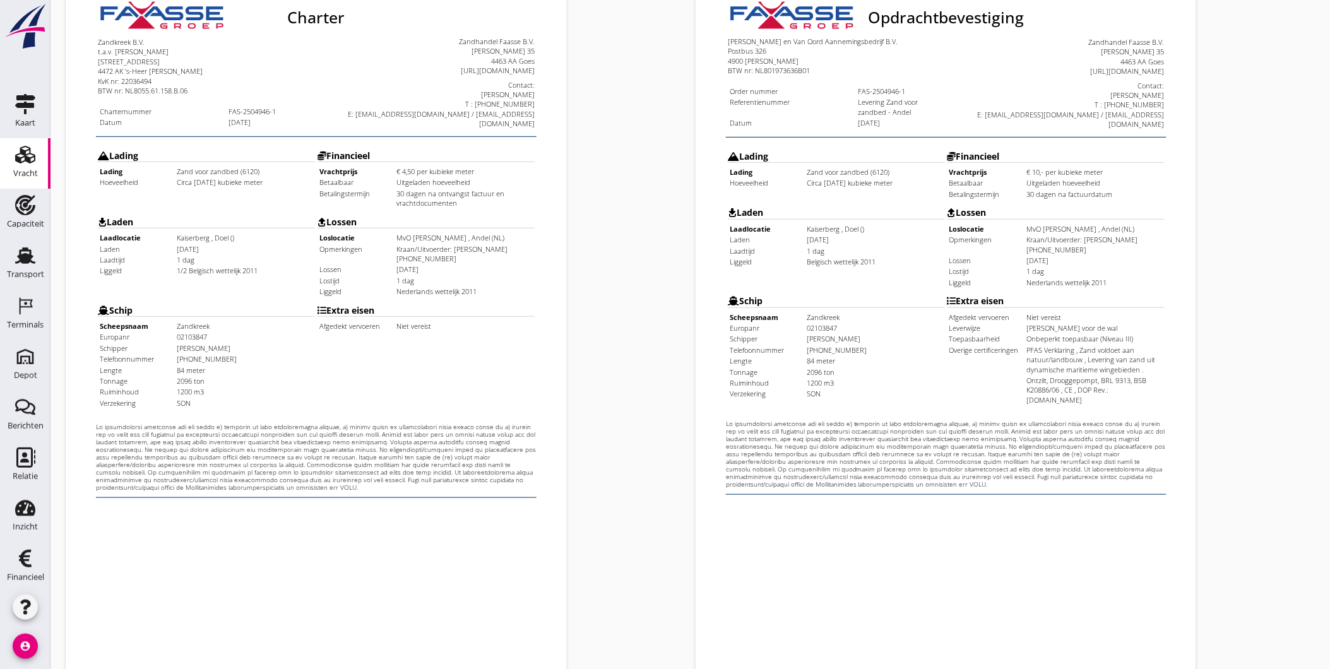
scroll to position [265, 0]
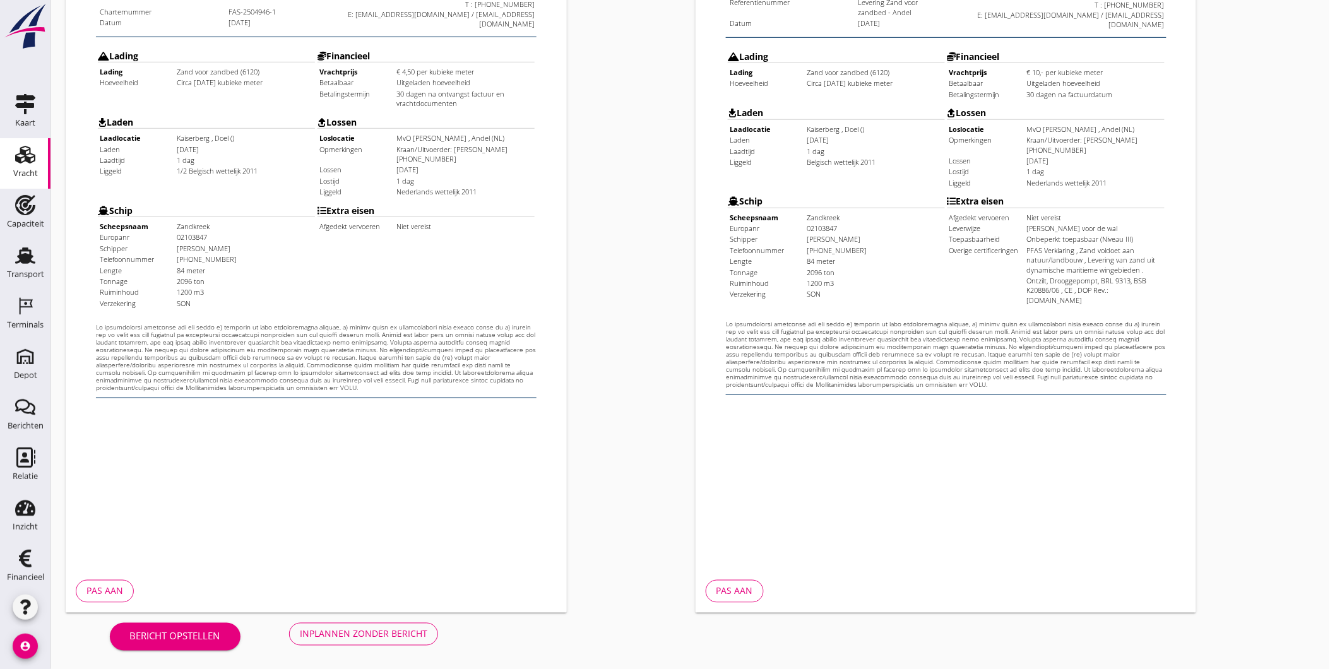
click at [413, 636] on div "Inplannen zonder bericht" at bounding box center [364, 633] width 128 height 13
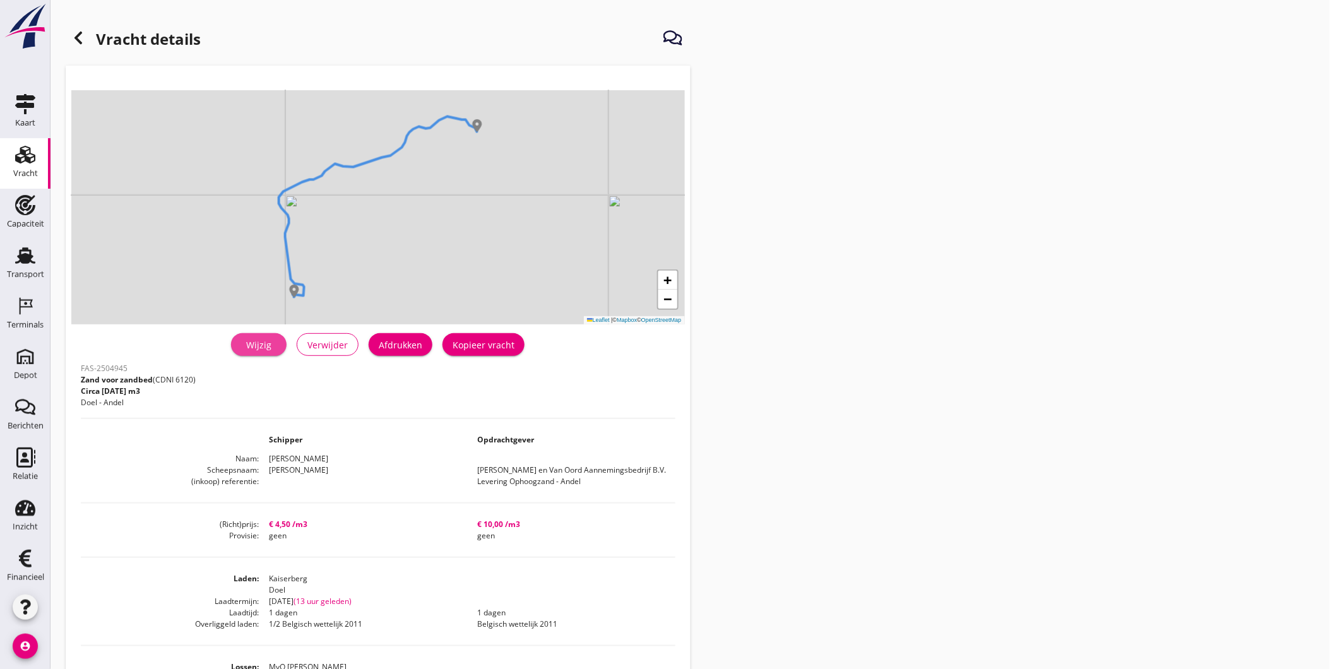
click at [251, 352] on link "Wijzig" at bounding box center [259, 344] width 56 height 23
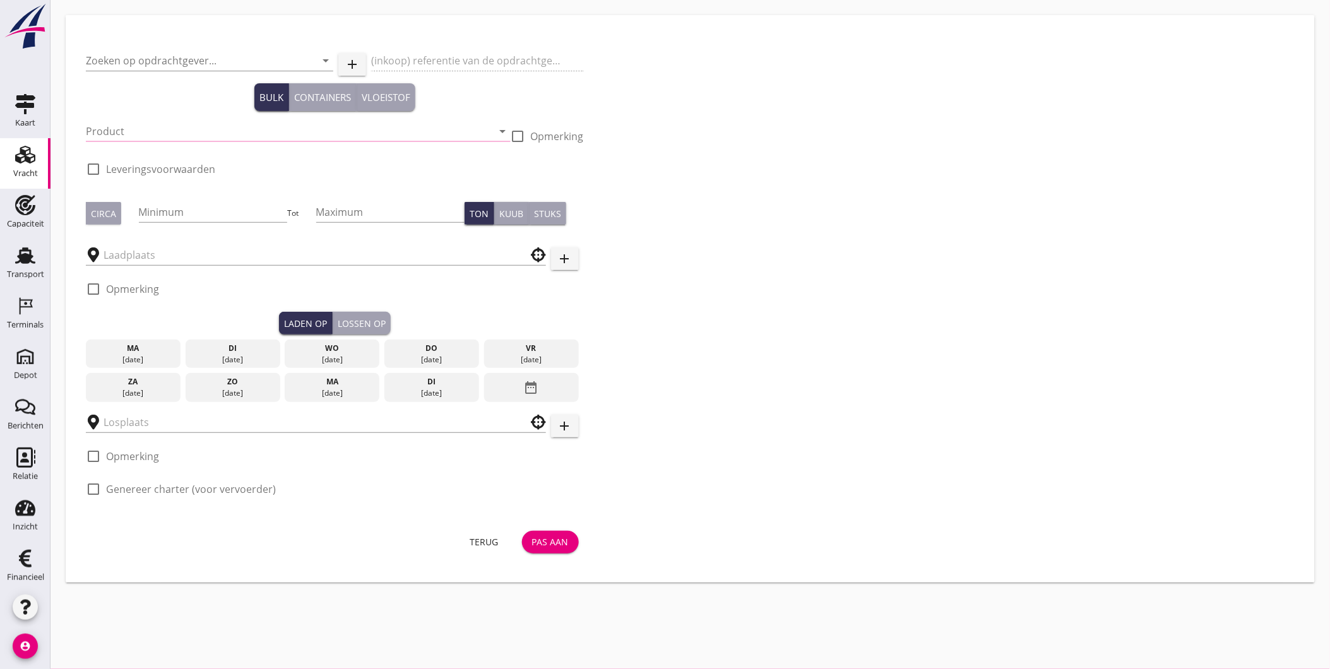
type input "[PERSON_NAME] en Van Oord Aannemingsbedrijf B.V."
type input "Levering Ophoogzand - Andel"
type input "Zand voor zandbed (6120)"
type input "1291"
checkbox input "true"
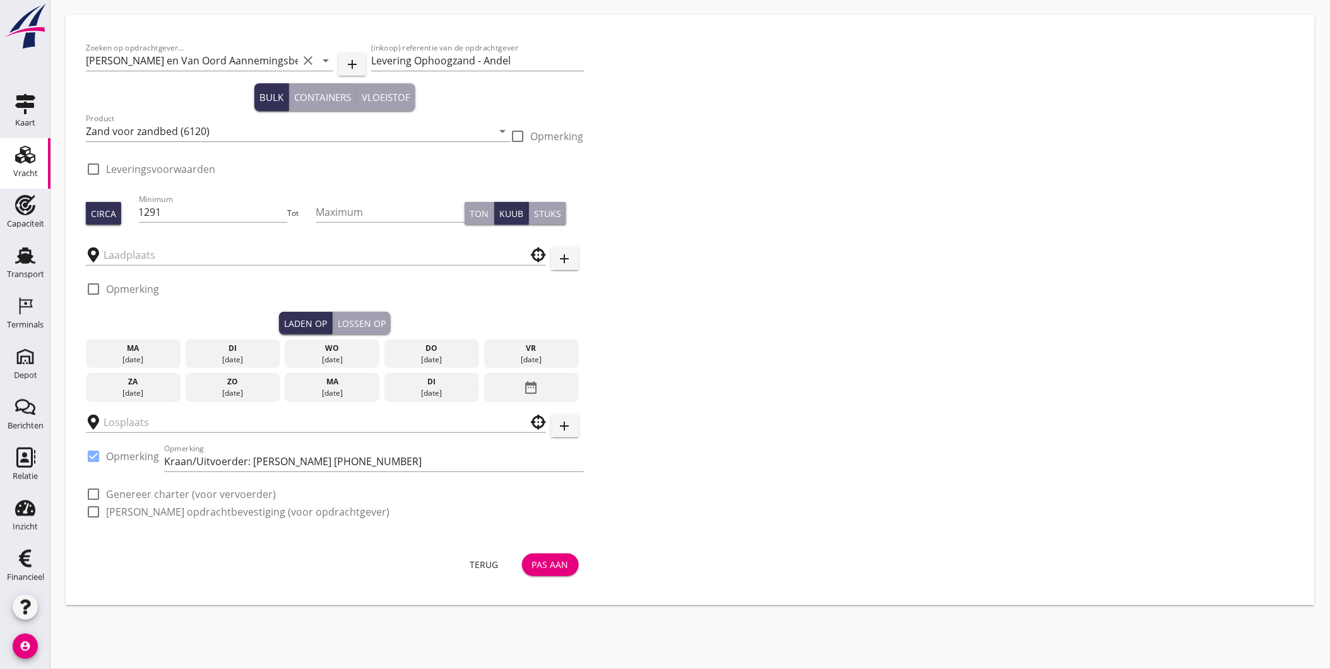
checkbox input "true"
type input "Kaiserberg"
type input "MvO Andel Giessen"
checkbox input "true"
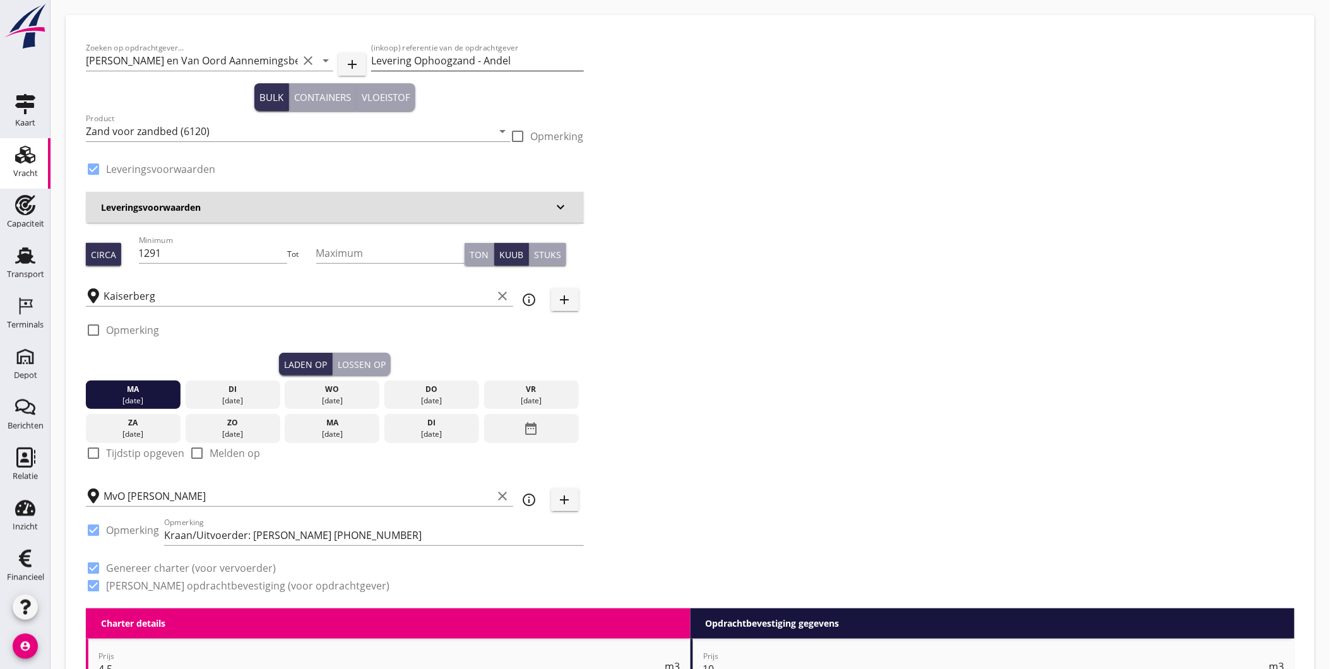
click at [417, 58] on input "Levering Ophoogzand - Andel" at bounding box center [477, 60] width 212 height 20
paste input "Zand voor zandbed"
type input "Levering Zand voor zandbed - Andel"
click at [634, 211] on div "Zoeken op opdrachtgever... Martens en Van Oord Aannemingsbedrijf B.V. clear arr…" at bounding box center [690, 321] width 1219 height 573
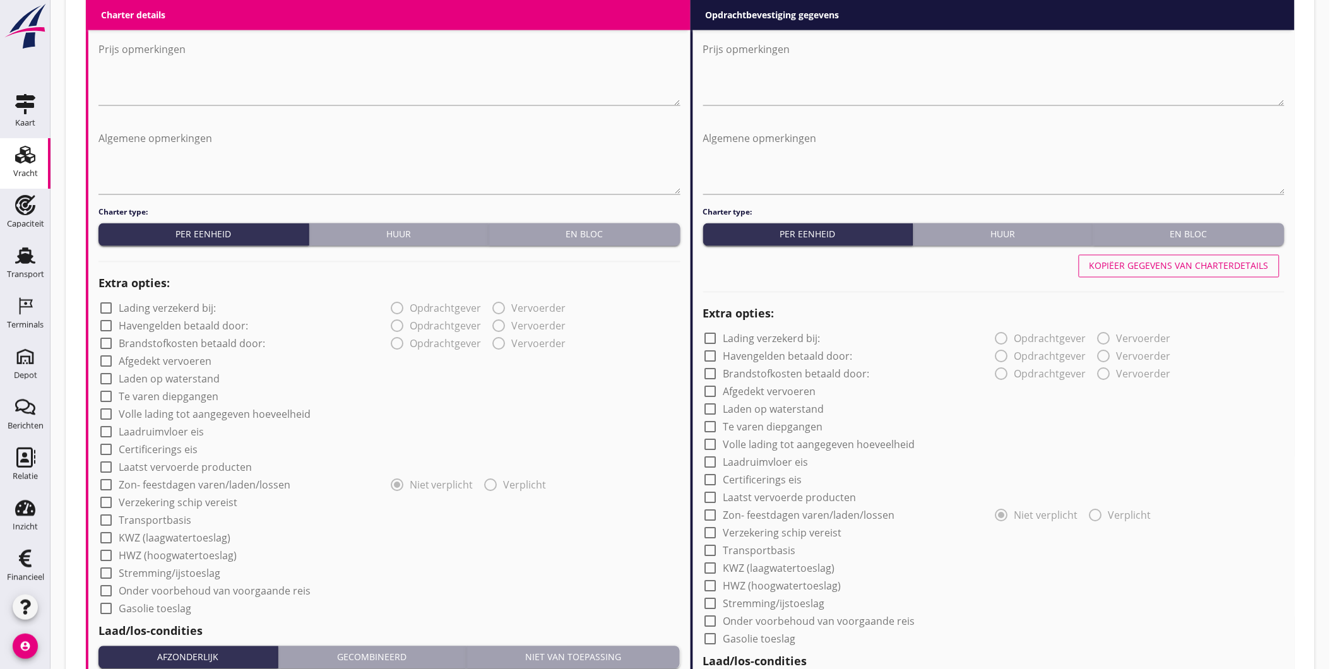
scroll to position [1226, 0]
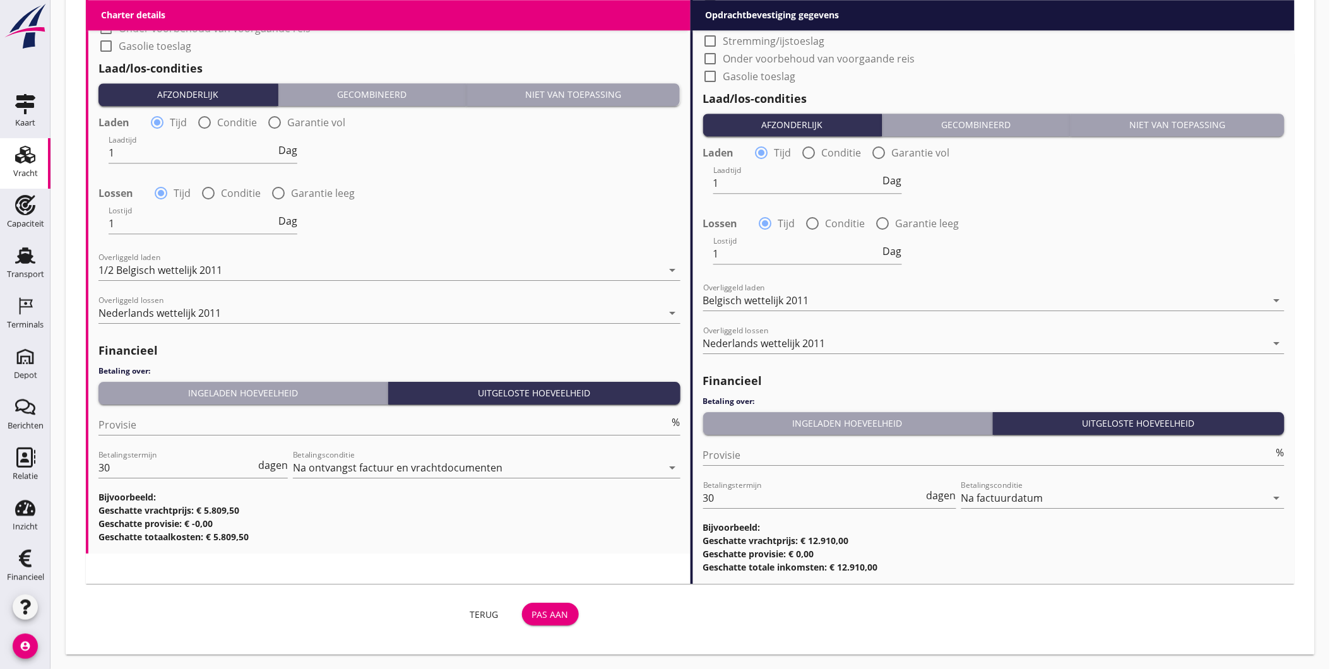
click at [553, 613] on div "Pas aan" at bounding box center [550, 614] width 37 height 13
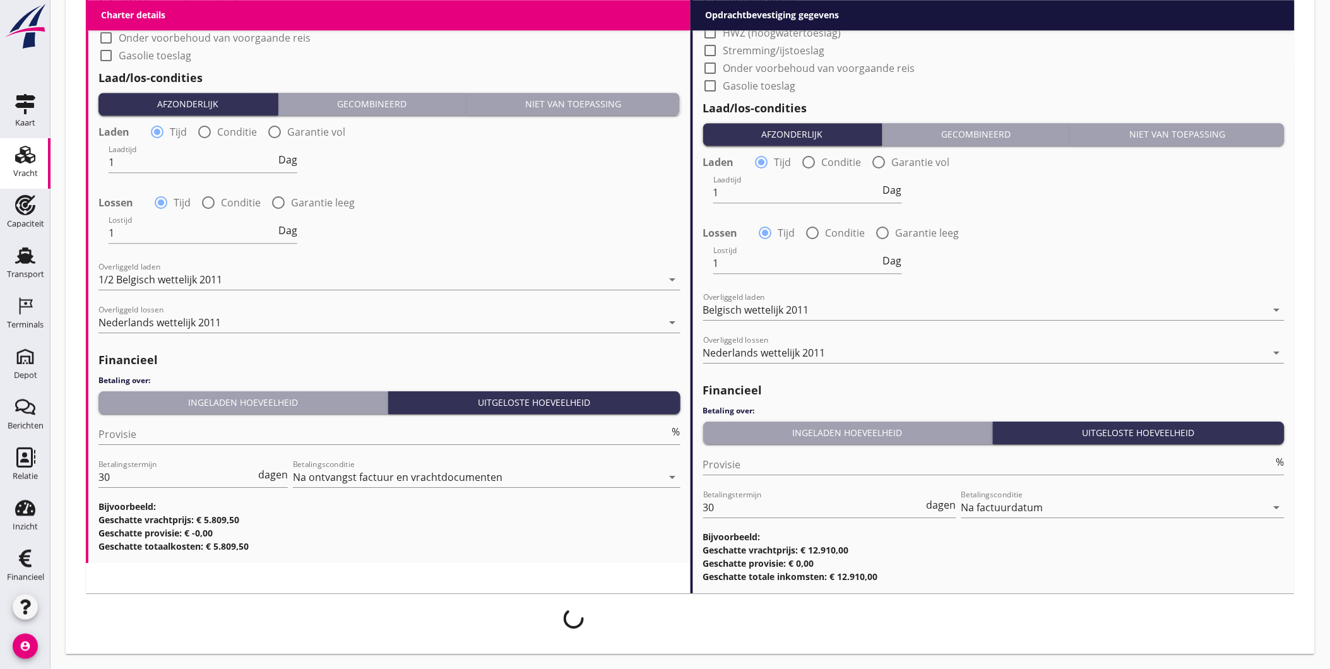
scroll to position [1216, 0]
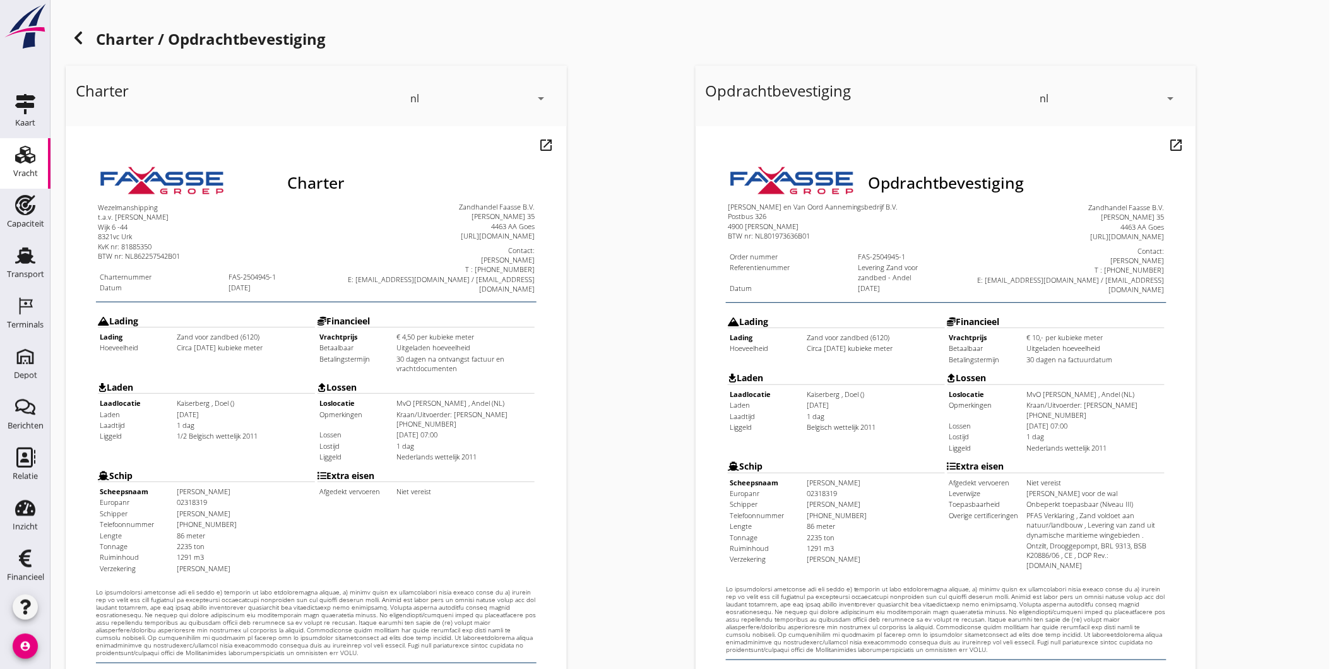
scroll to position [265, 0]
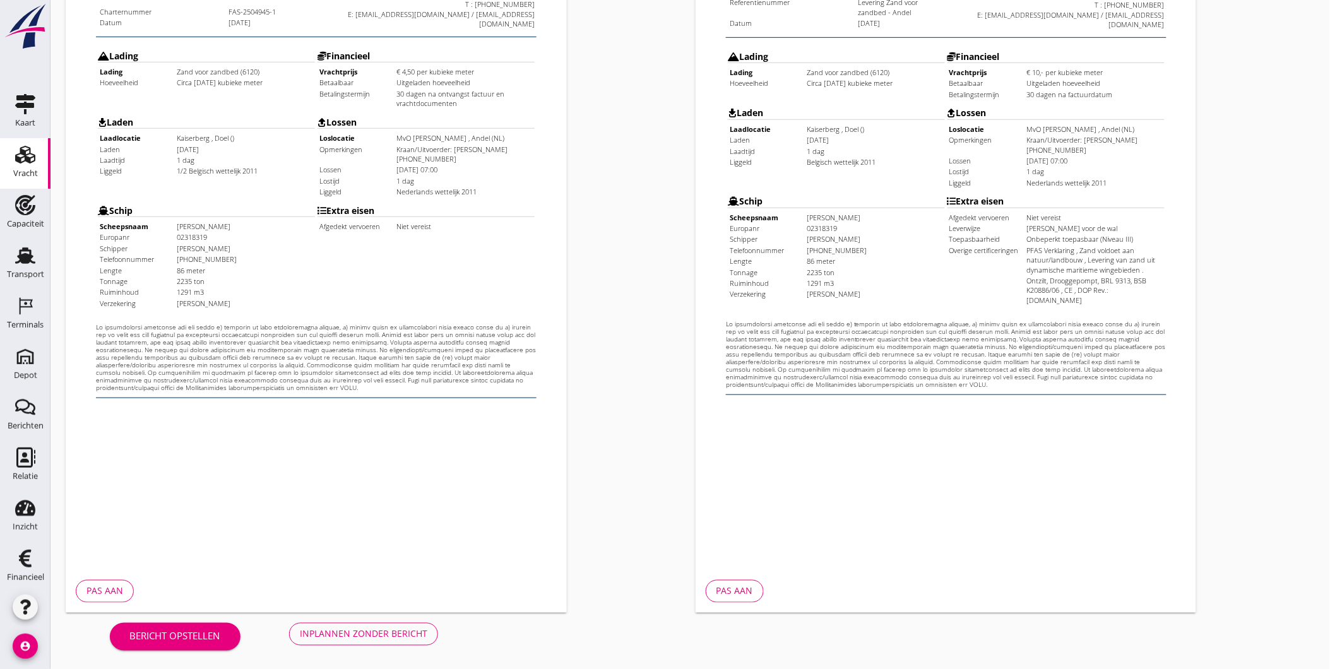
click at [353, 635] on div "Inplannen zonder bericht" at bounding box center [364, 633] width 128 height 13
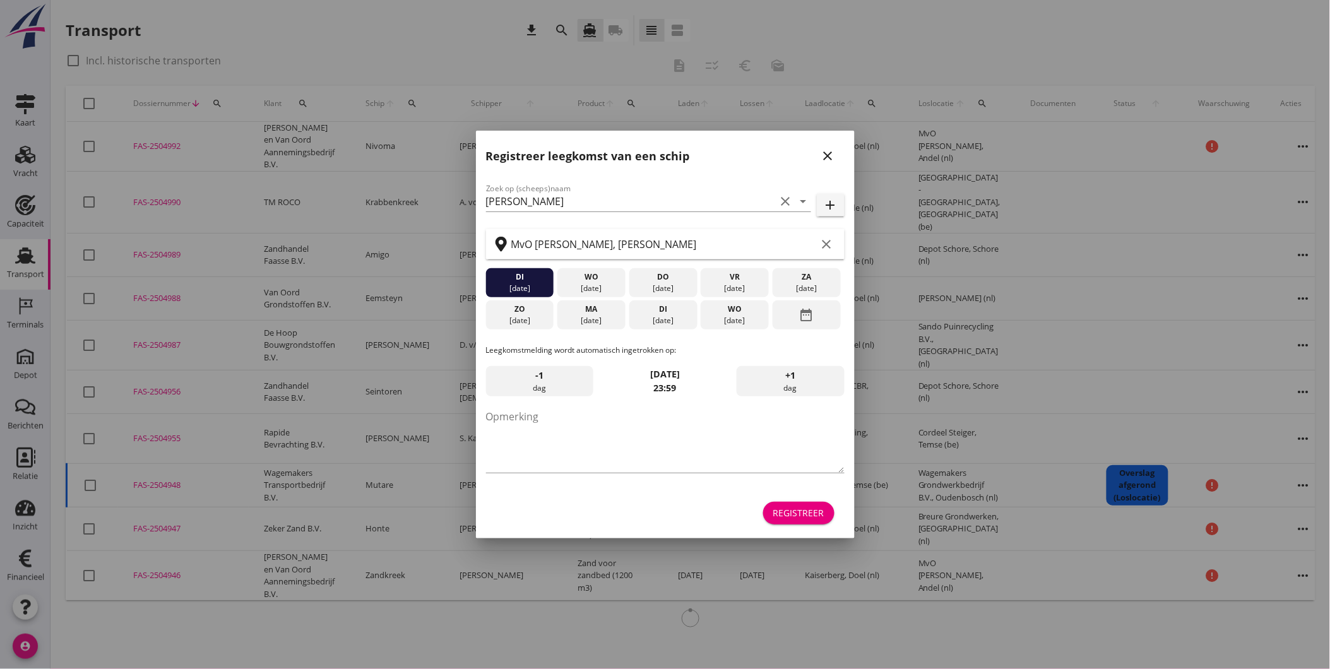
click at [824, 150] on icon "close" at bounding box center [828, 155] width 15 height 15
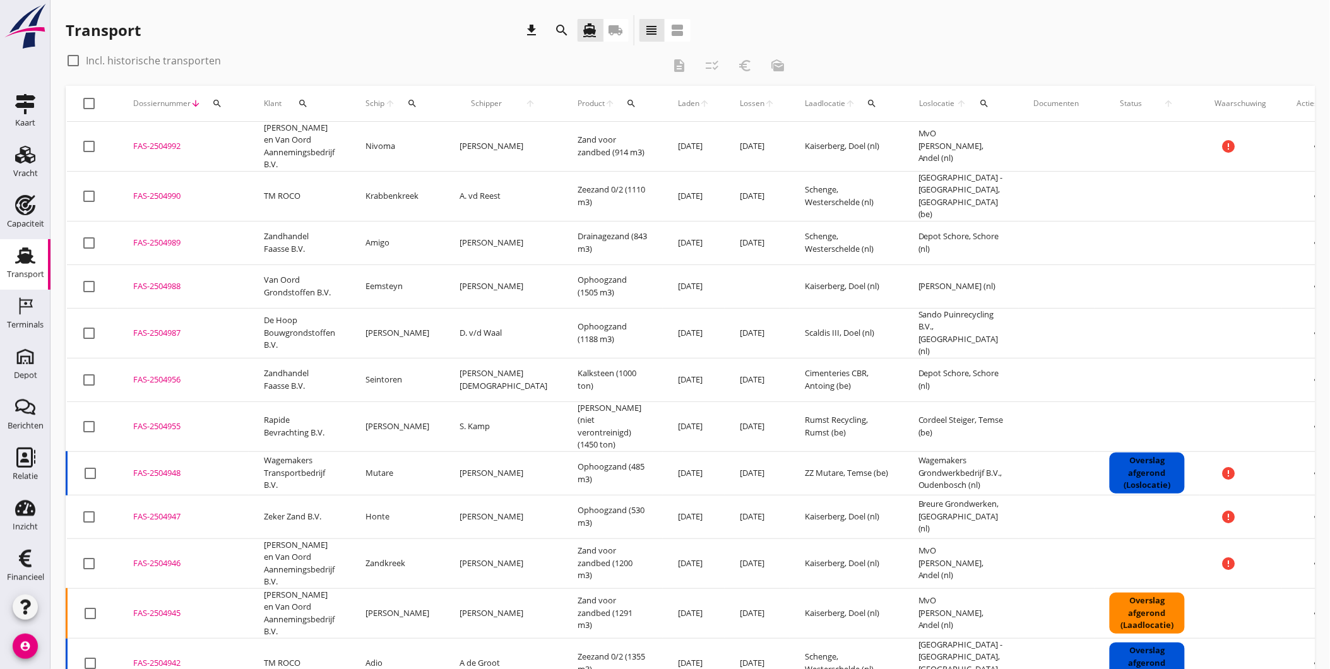
click at [157, 607] on div "FAS-2504945" at bounding box center [183, 613] width 100 height 13
click at [174, 557] on div "FAS-2504946" at bounding box center [183, 563] width 100 height 13
click at [449, 46] on div "Transport download search directions_boat local_shipping view_headline view_age…" at bounding box center [378, 32] width 625 height 35
click at [16, 321] on div "Terminals" at bounding box center [25, 325] width 37 height 8
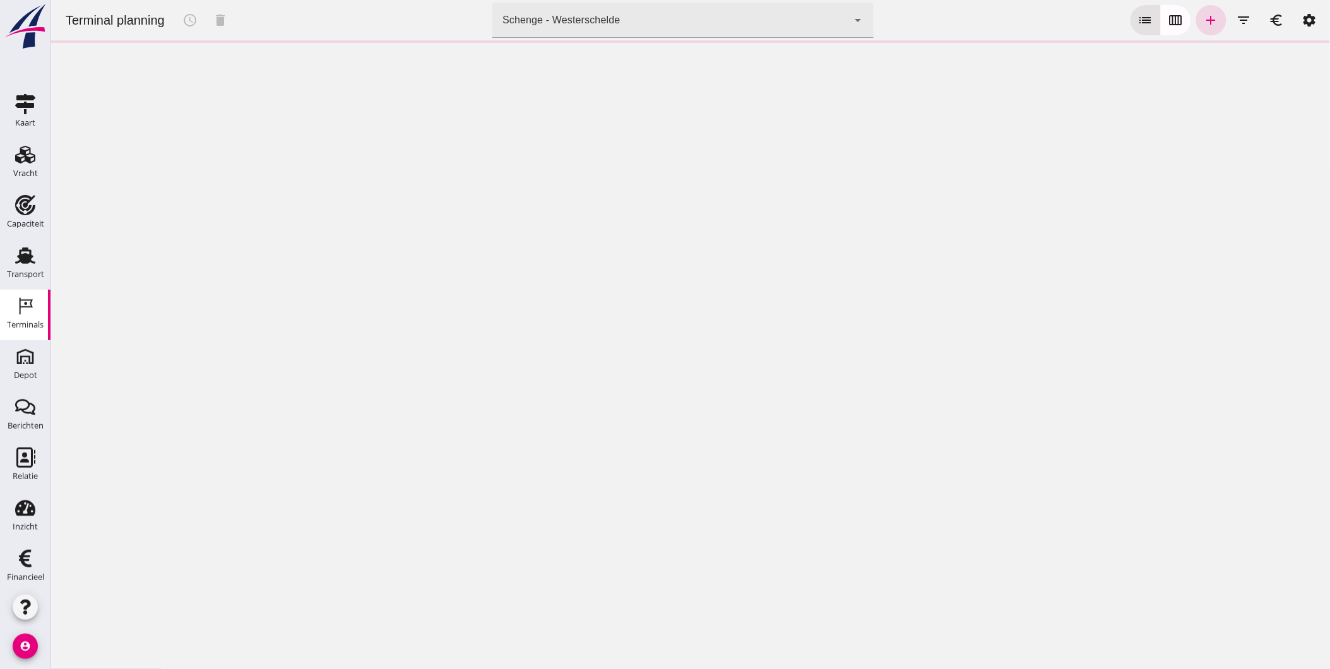
click div "Schenge - Westerschelde"
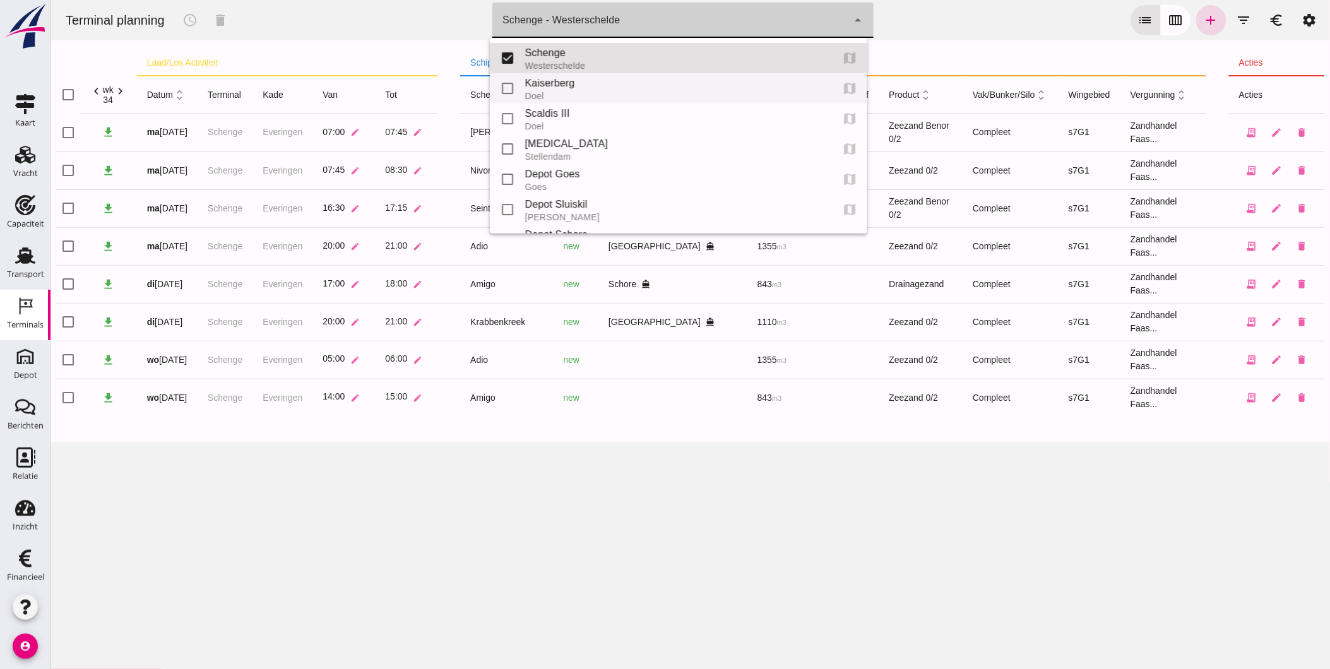
click at [587, 96] on div "Doel" at bounding box center [673, 96] width 297 height 10
type input "7f603609-51ae-4e75-986b-c9057e559465"
checkbox input "false"
checkbox input "true"
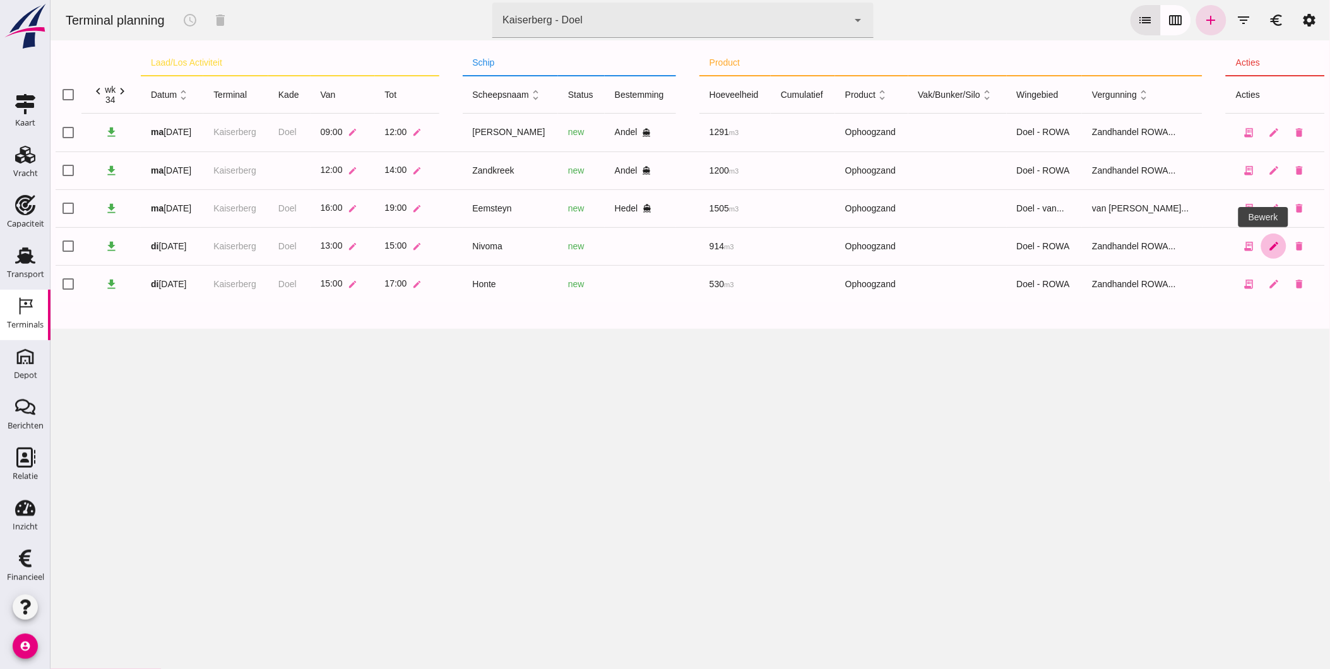
click at [1267, 244] on icon "edit" at bounding box center [1272, 245] width 11 height 11
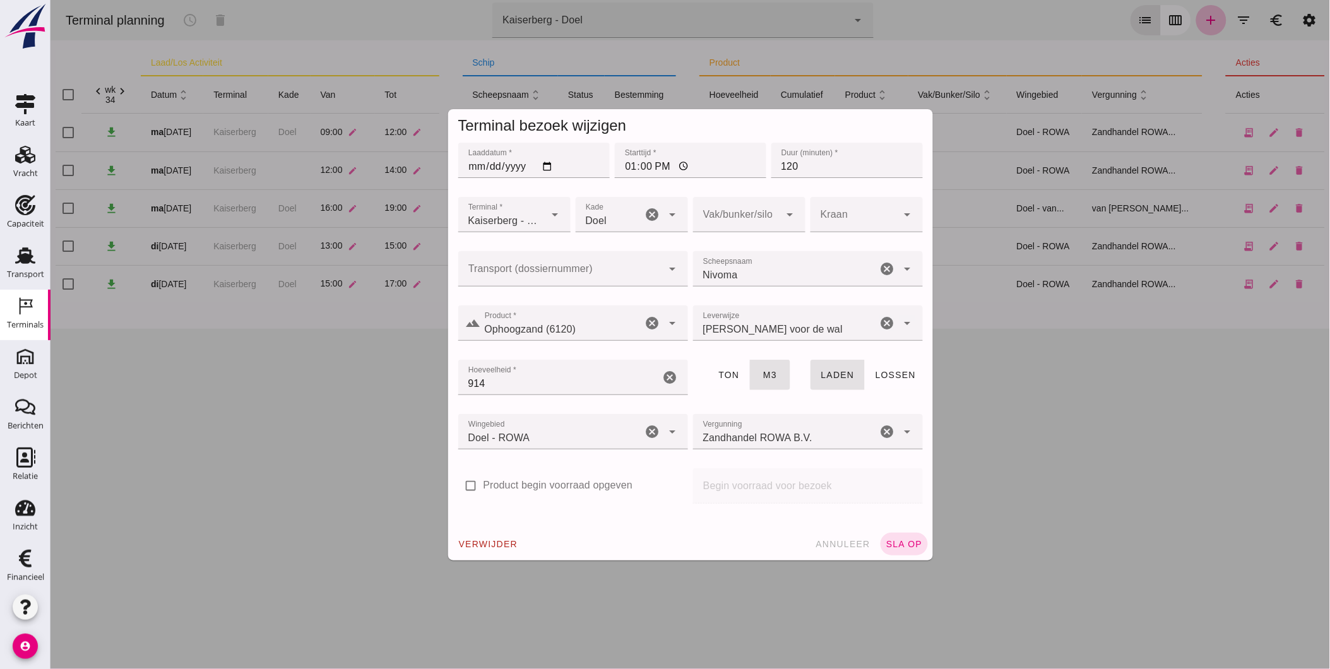
click div
click input "4922"
type input "4922"
click div
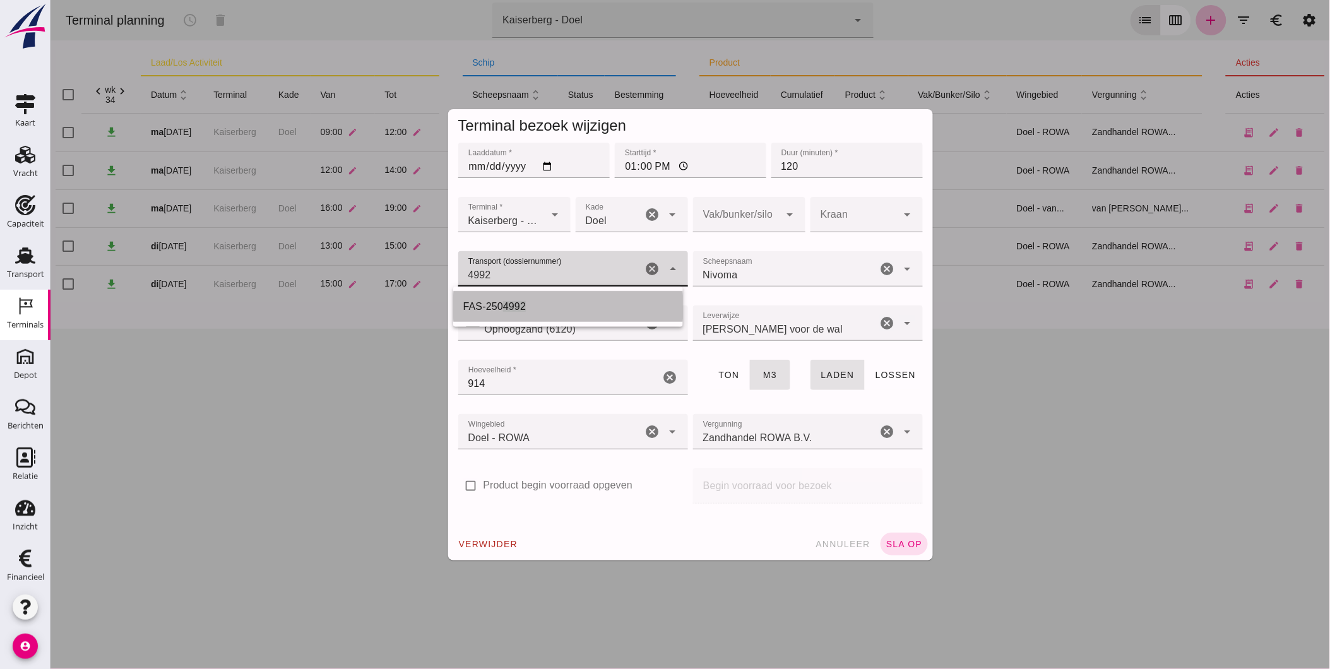
click at [550, 303] on div "FAS-250 4992" at bounding box center [568, 306] width 210 height 15
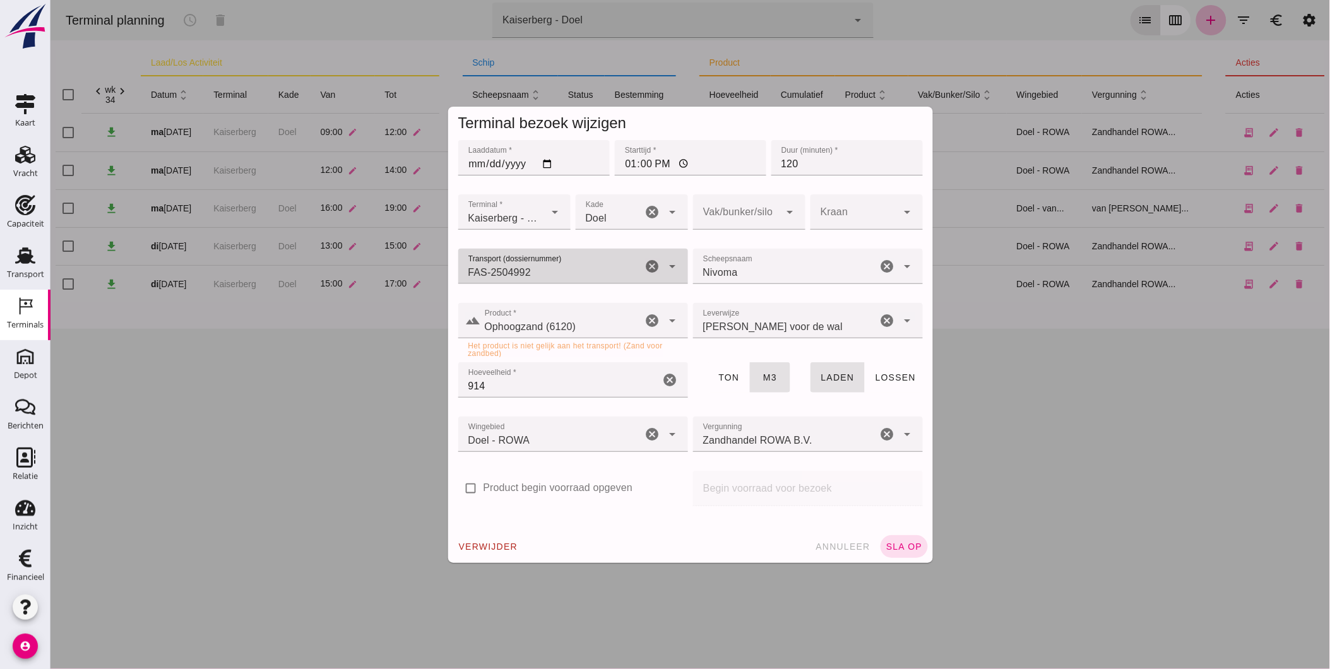
click icon "cancel"
type input "FAS-2504992"
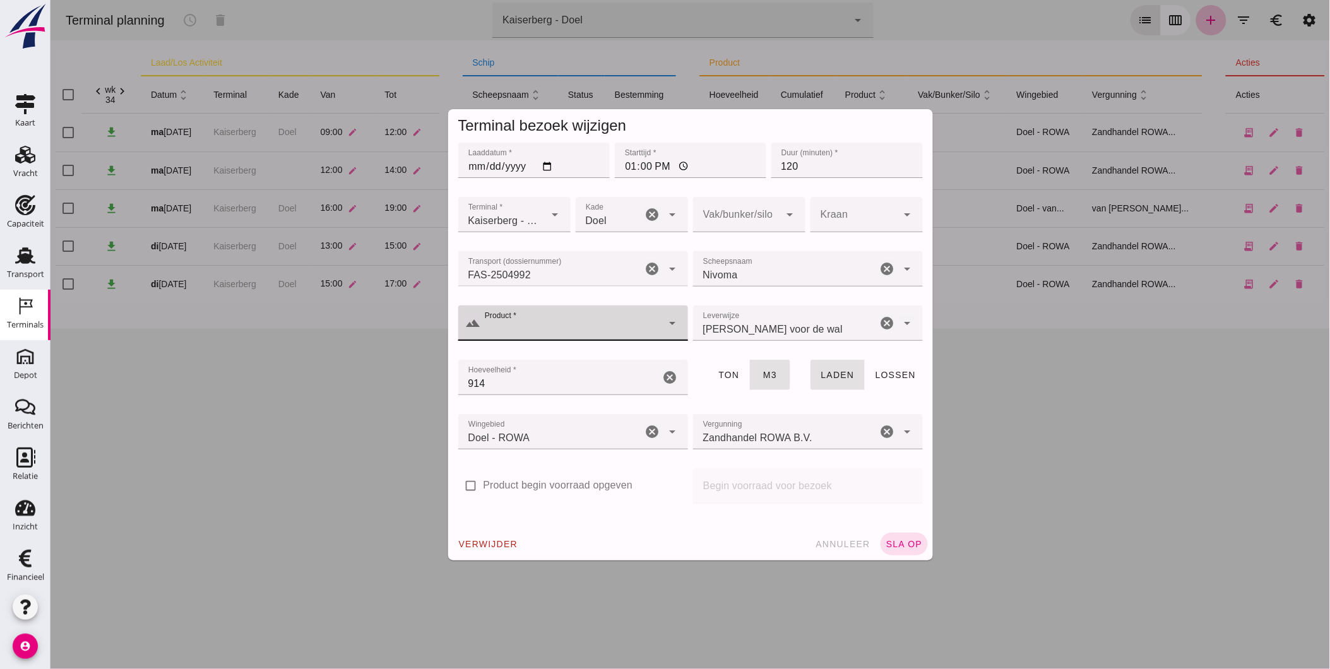
click div
click at [565, 389] on div "Zand voor zandbed (6120)" at bounding box center [568, 391] width 210 height 15
type input "Zand voor zandbed (6120)"
click span "sla op"
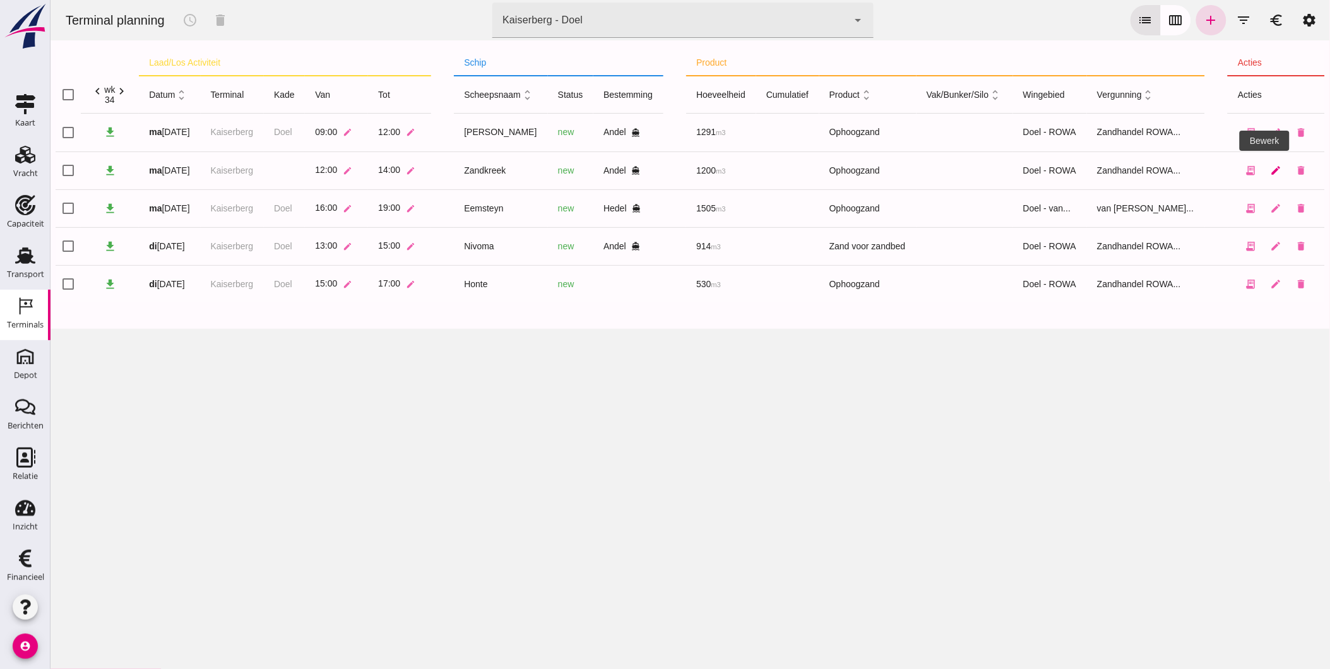
click at [1269, 168] on icon "edit" at bounding box center [1274, 170] width 11 height 11
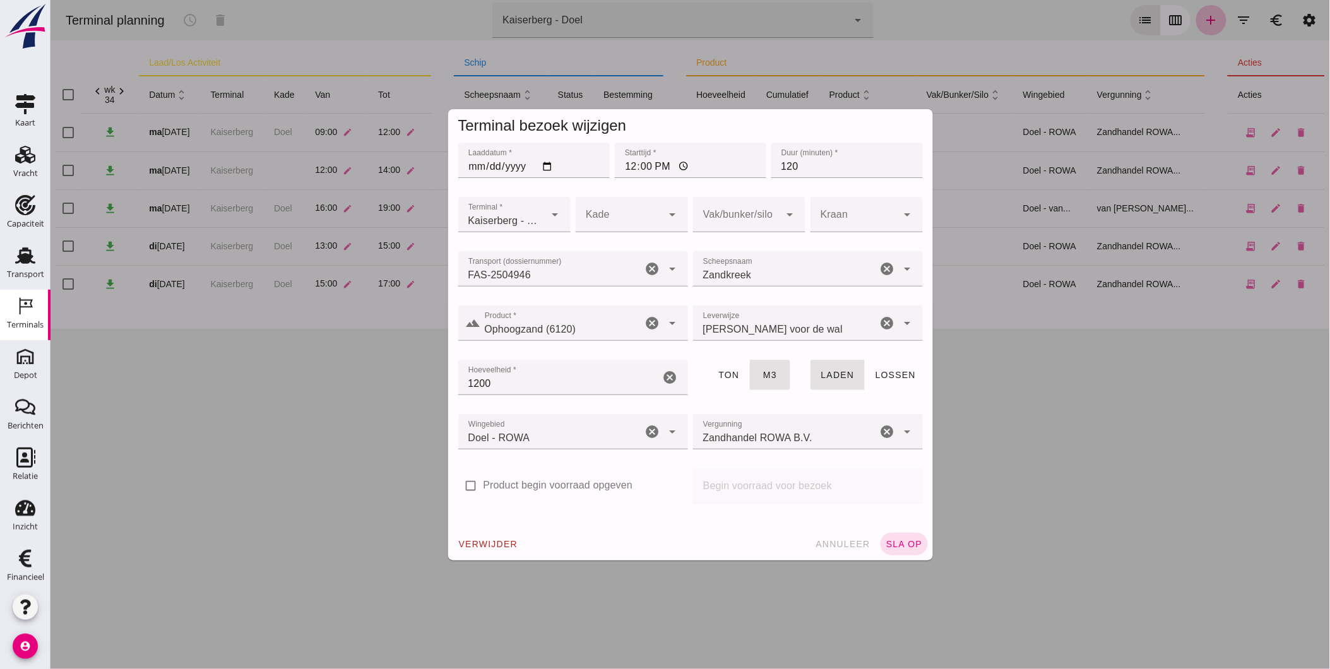
click icon "cancel"
click input "Product *"
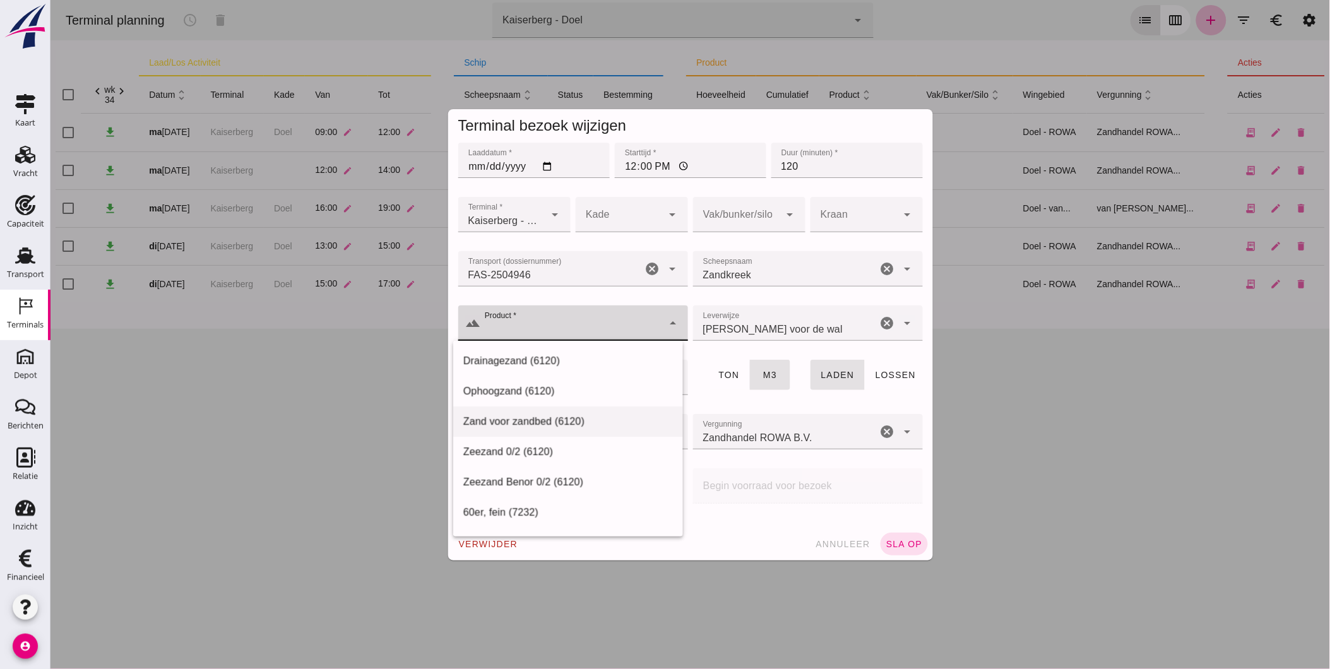
click at [602, 425] on div "Zand voor zandbed (6120)" at bounding box center [568, 421] width 210 height 15
type input "Zand voor zandbed (6120)"
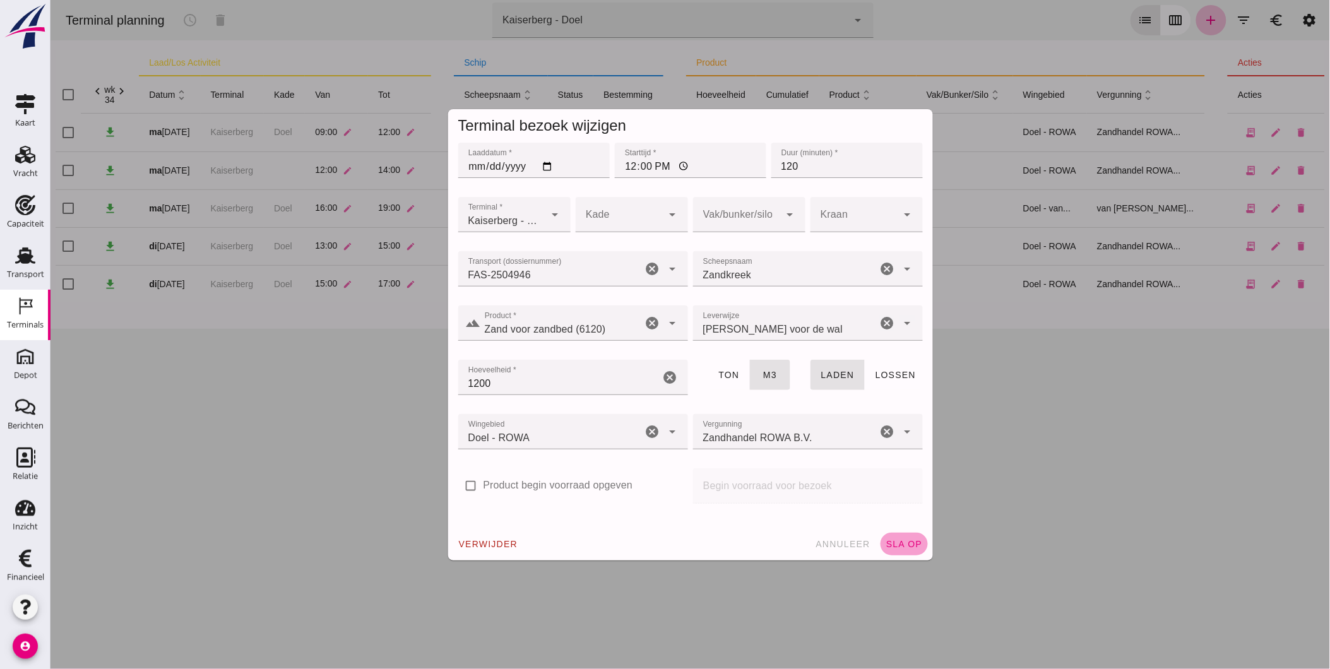
click span "sla op"
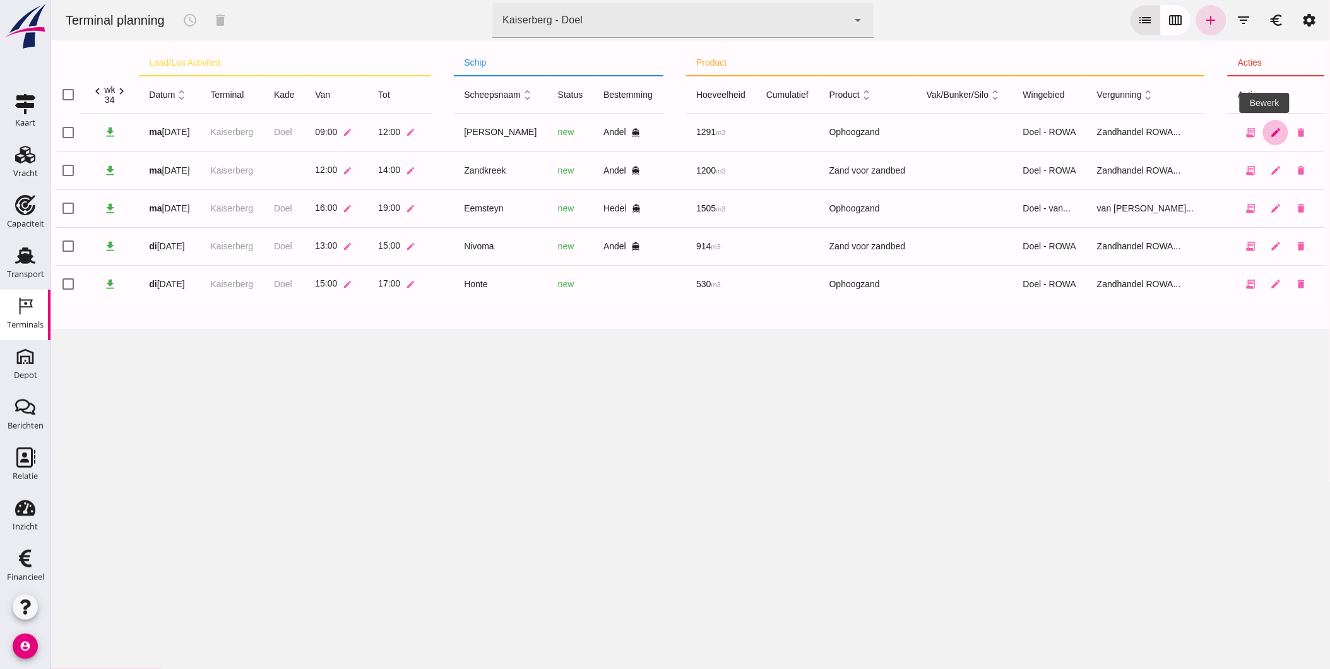
click at [1269, 133] on icon "edit" at bounding box center [1274, 132] width 11 height 11
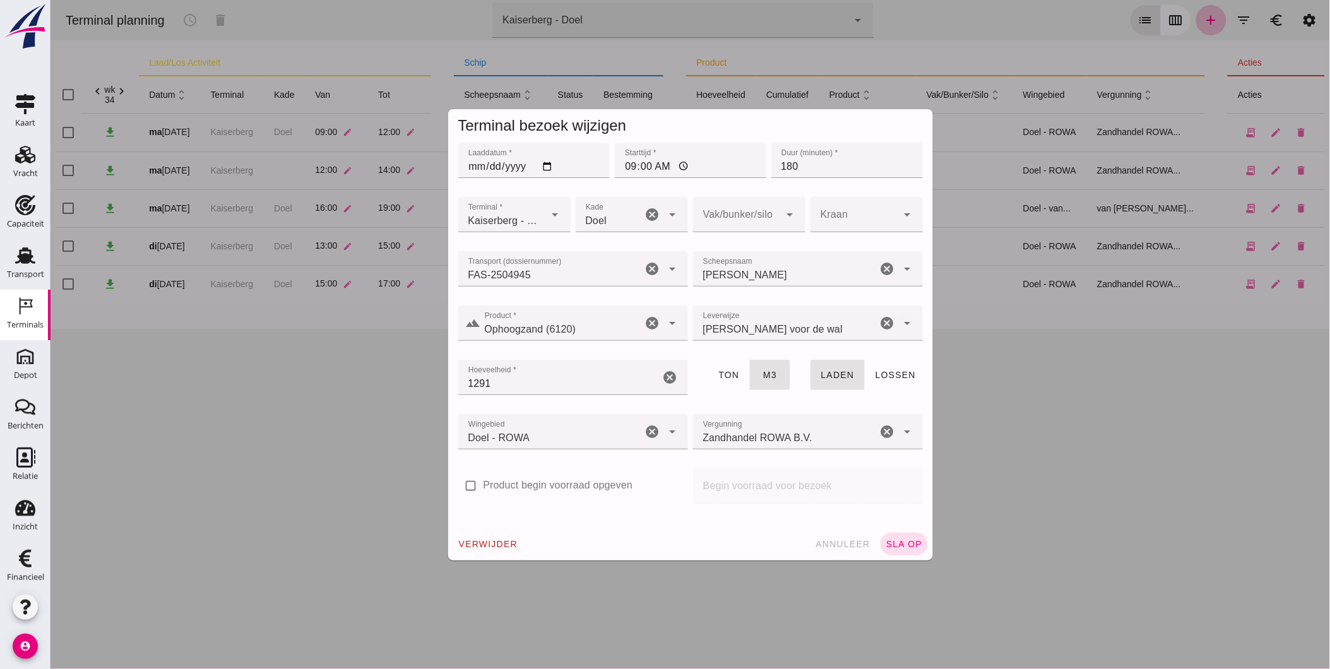
click icon "cancel"
click input "Product *"
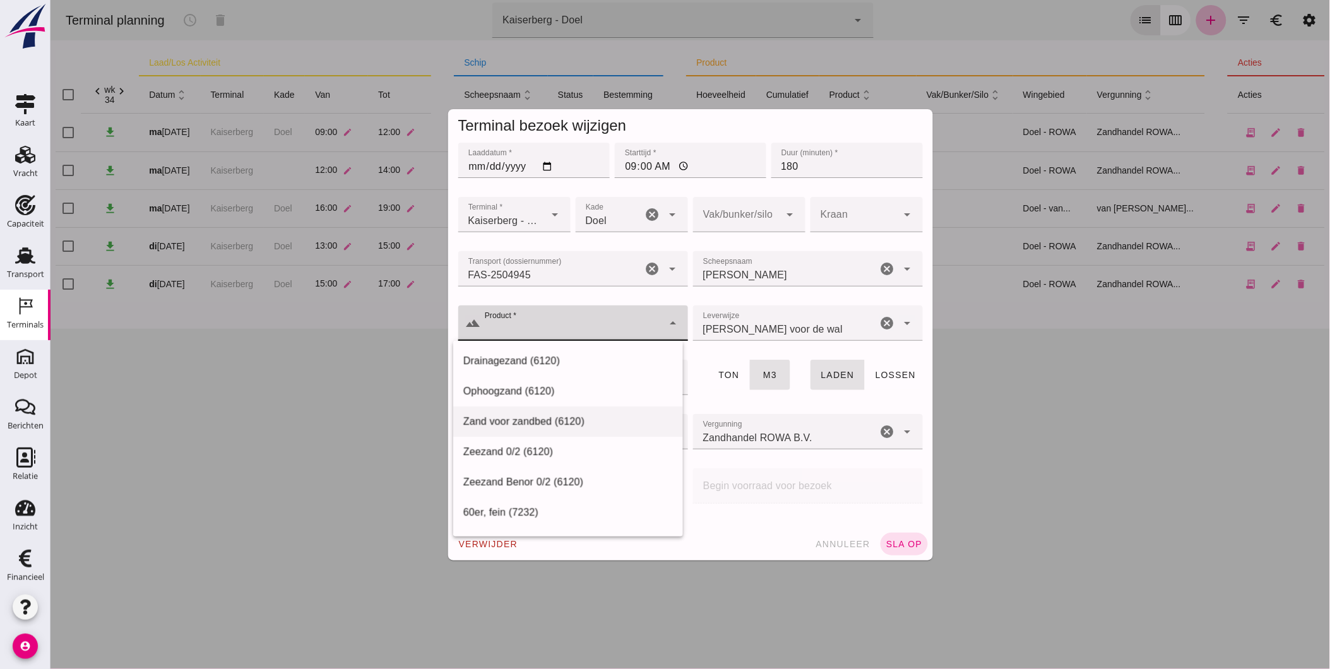
click at [584, 417] on div "Zand voor zandbed (6120)" at bounding box center [568, 421] width 210 height 15
type input "Zand voor zandbed (6120)"
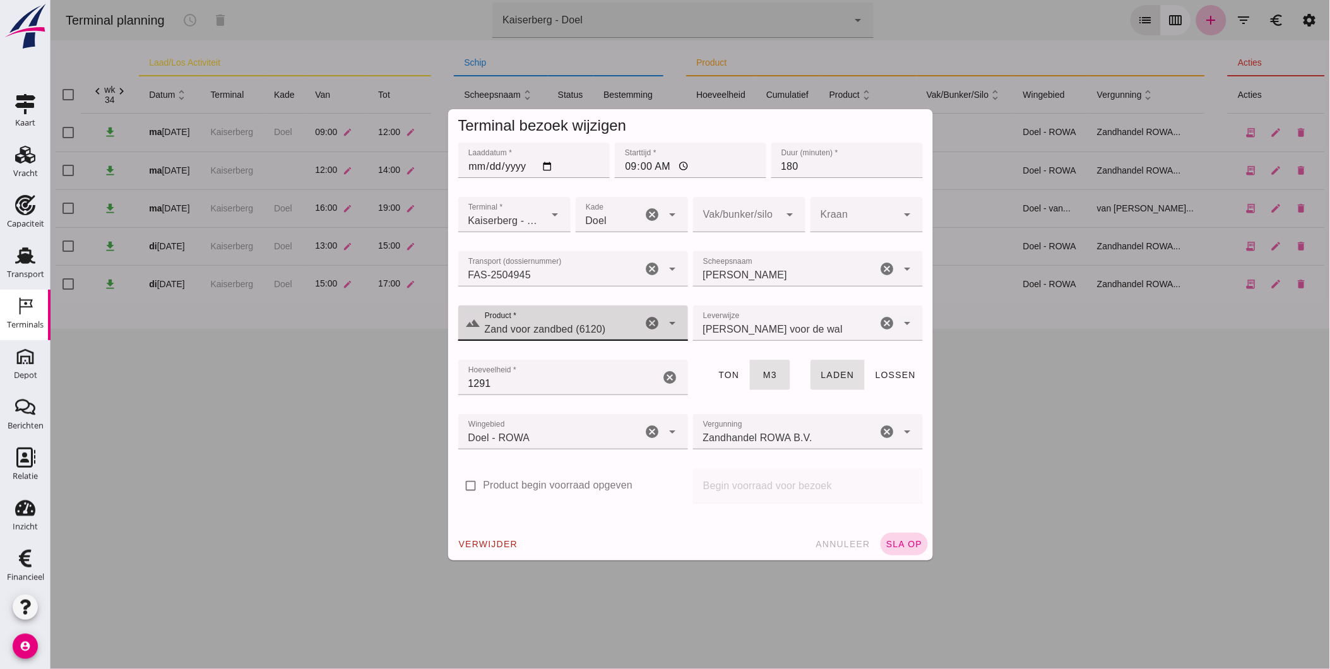
click span "sla op"
click at [1008, 462] on div at bounding box center [689, 334] width 1279 height 669
